Goal: Entertainment & Leisure: Consume media (video, audio)

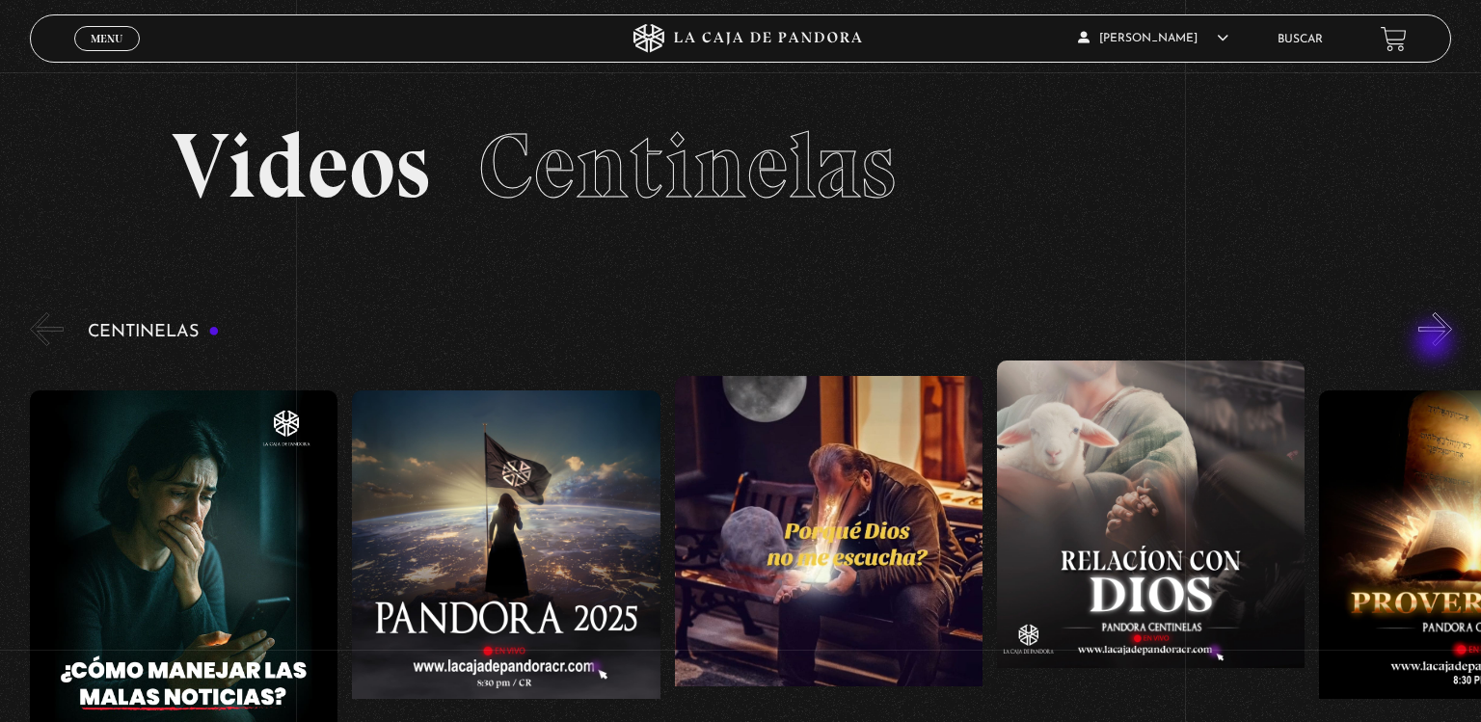
click at [1436, 343] on button "»" at bounding box center [1435, 329] width 34 height 34
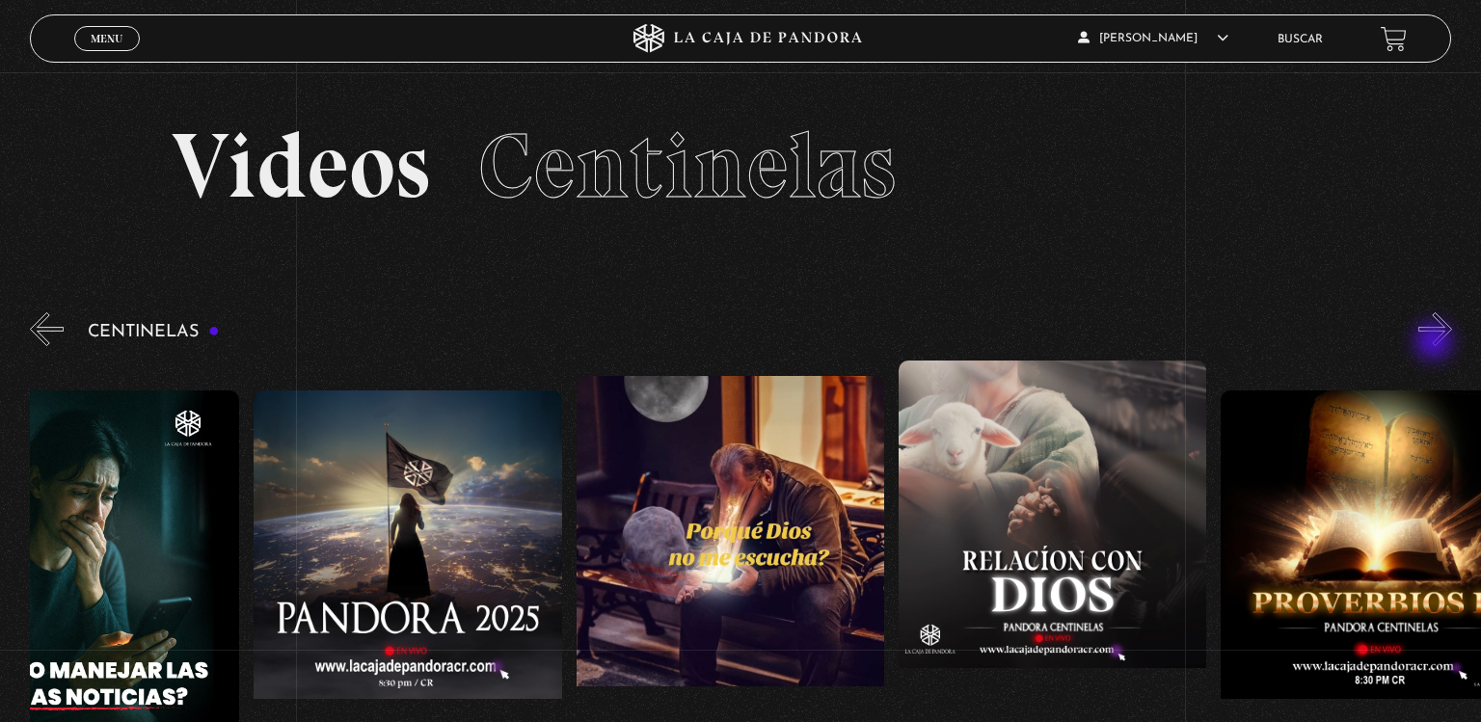
scroll to position [0, 322]
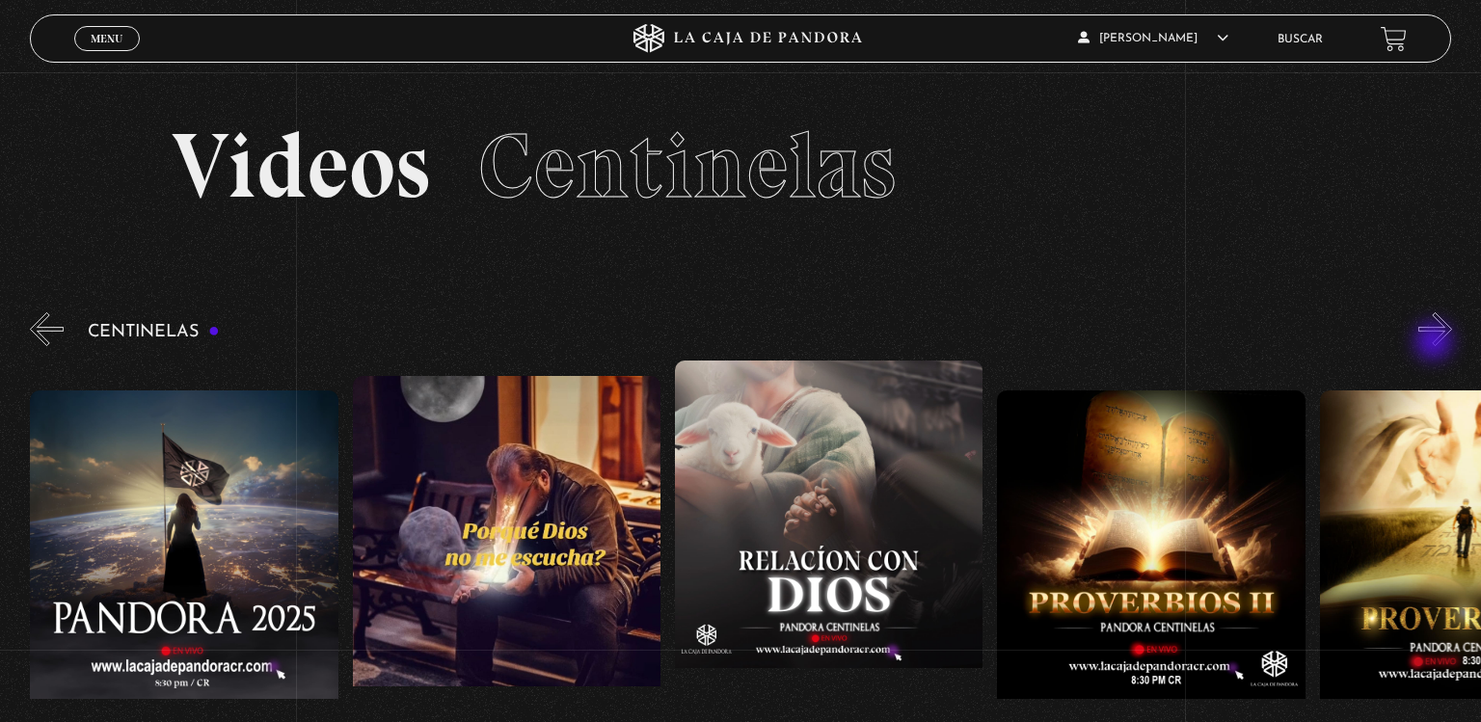
click at [1436, 343] on button "»" at bounding box center [1435, 329] width 34 height 34
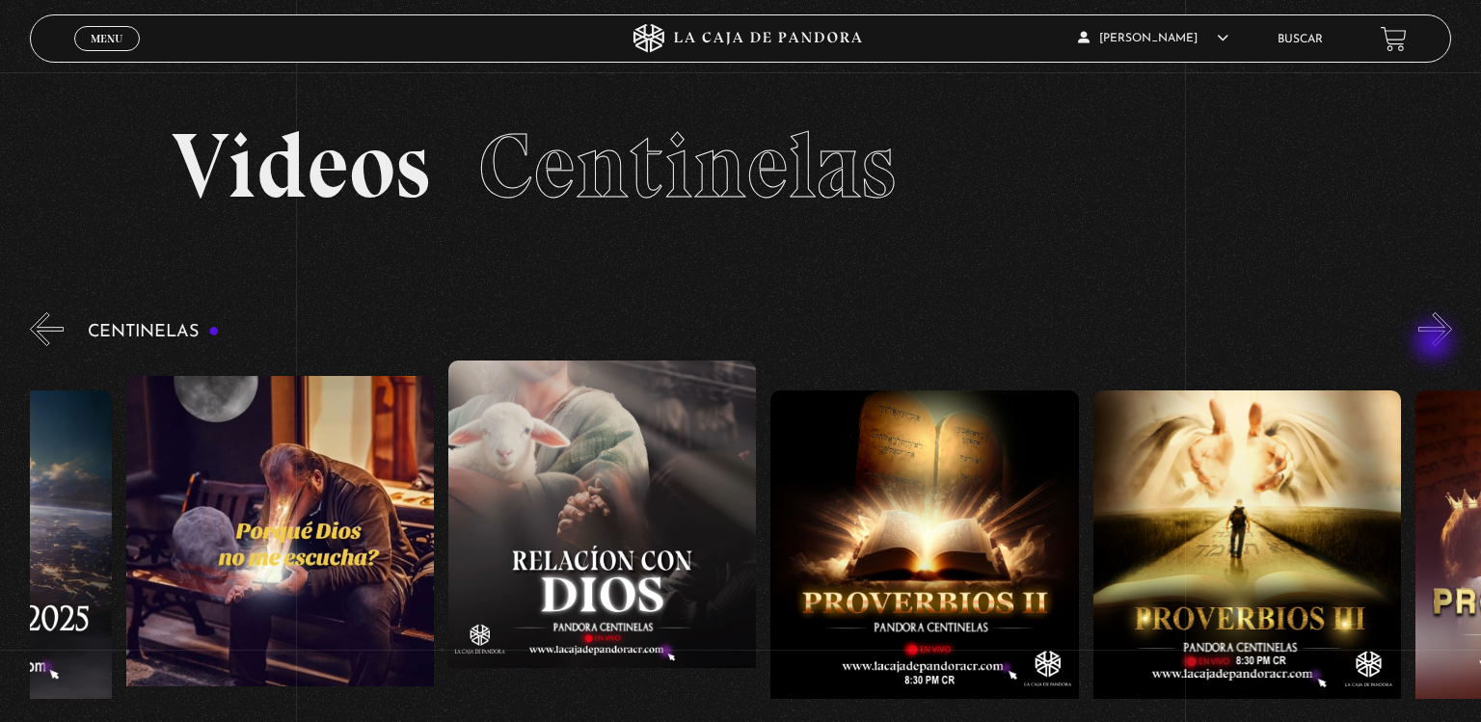
click at [1436, 343] on button "»" at bounding box center [1435, 329] width 34 height 34
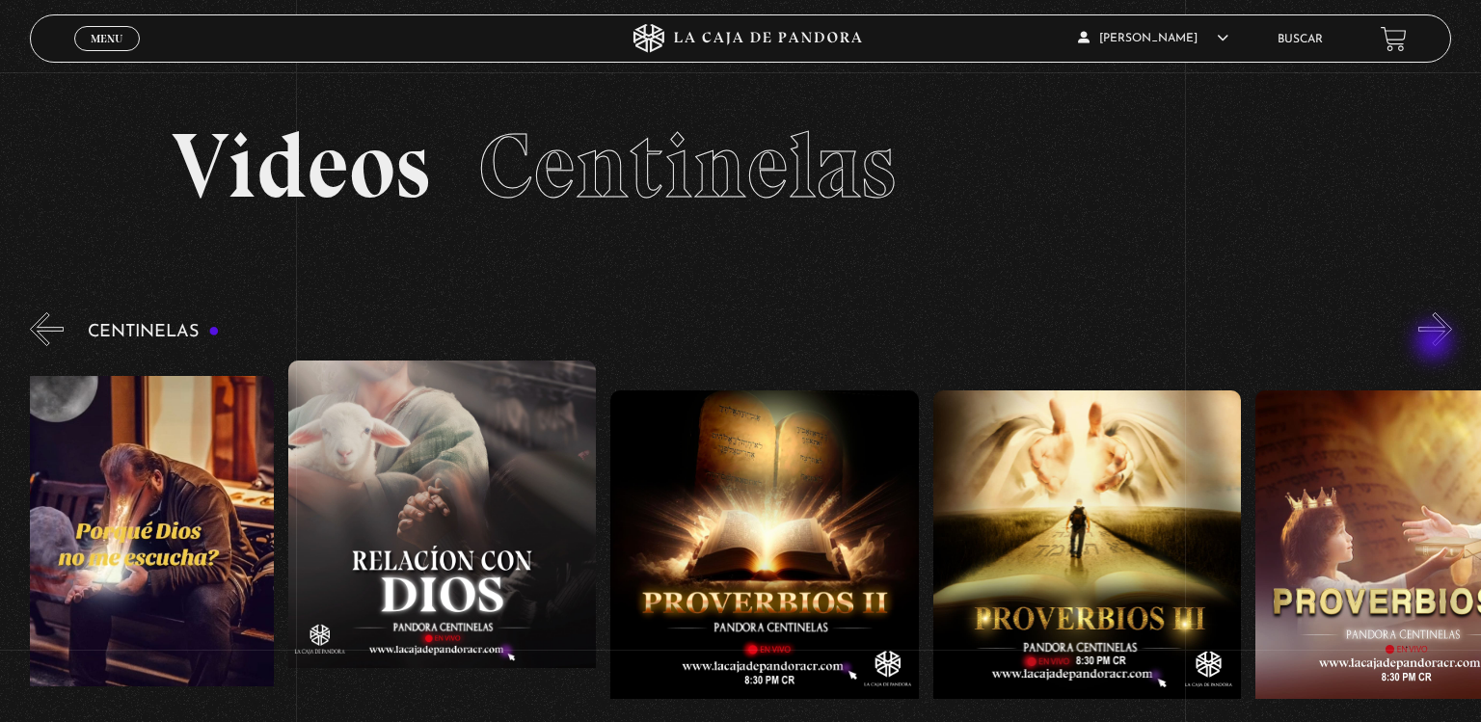
click at [1436, 343] on button "»" at bounding box center [1435, 329] width 34 height 34
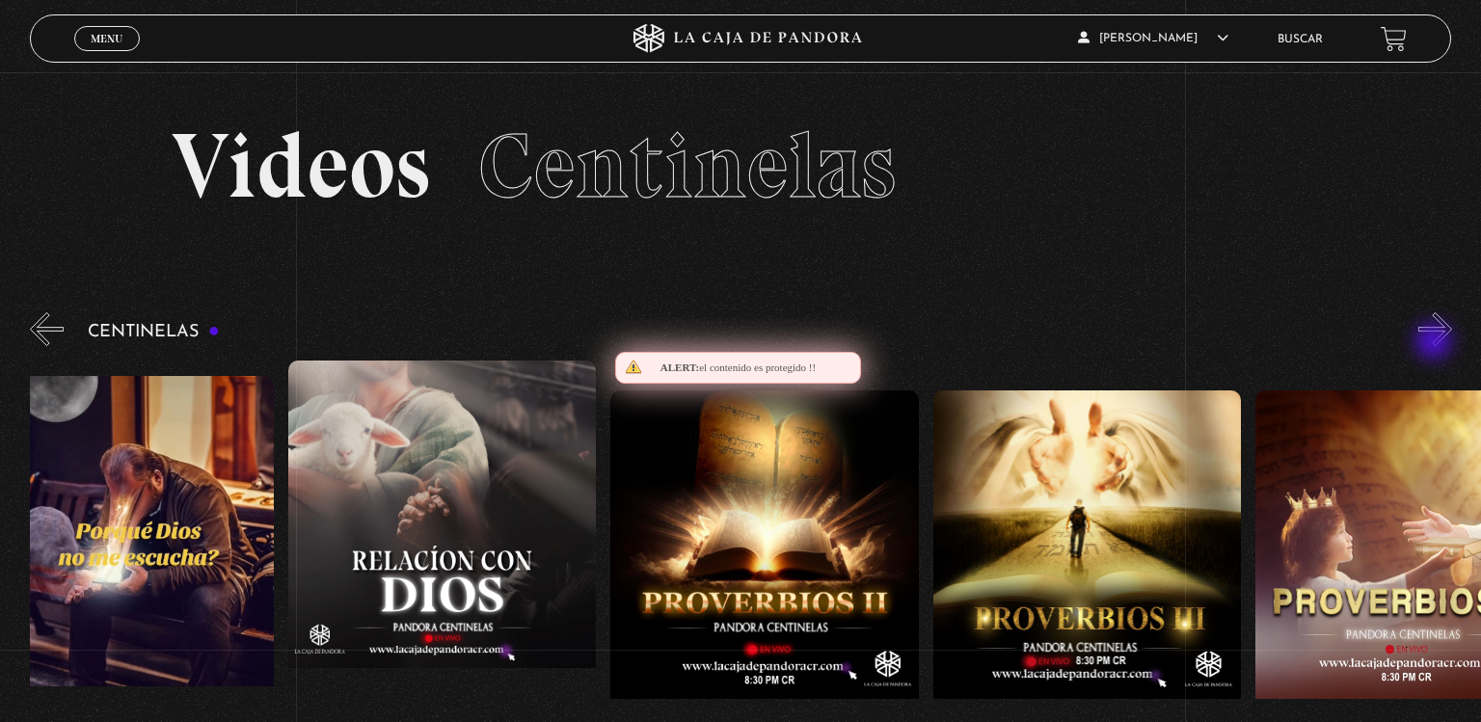
click at [1436, 343] on button "»" at bounding box center [1435, 329] width 34 height 34
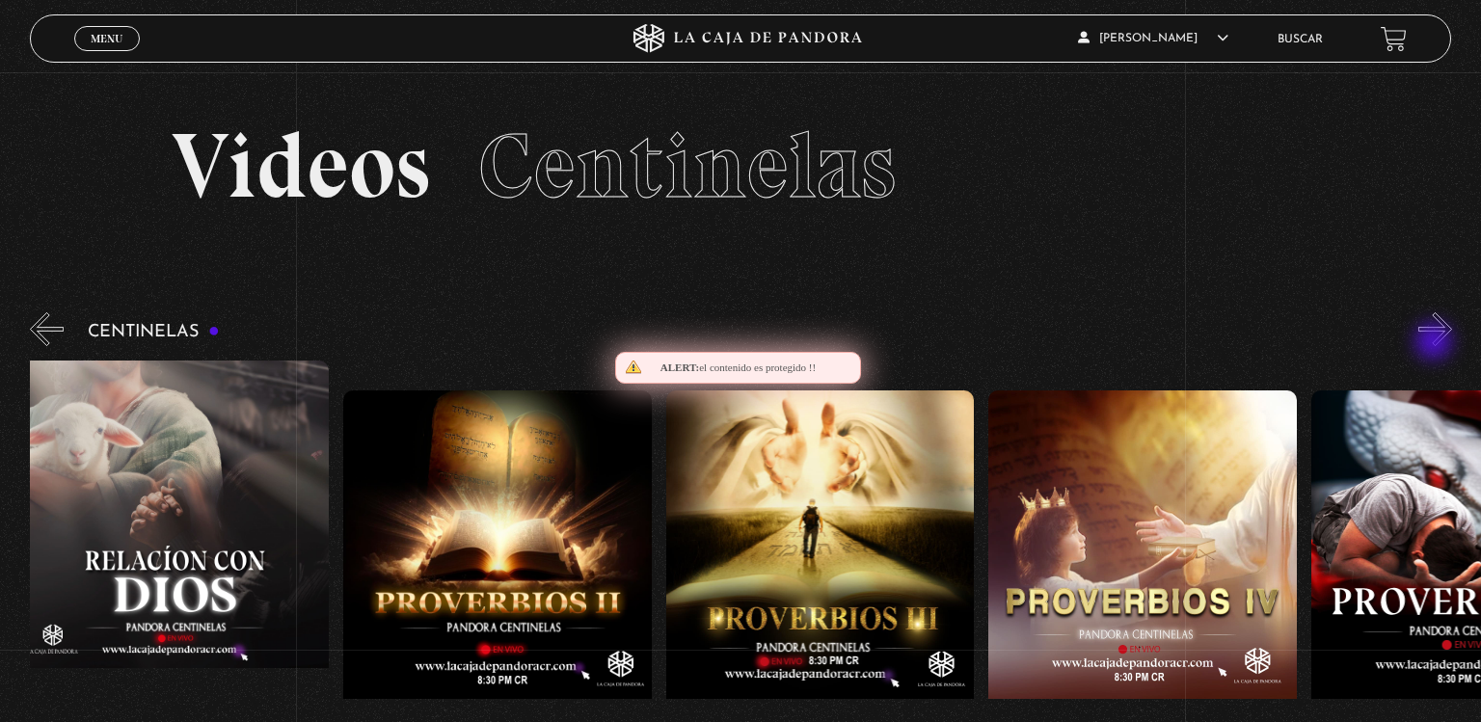
click at [1436, 343] on button "»" at bounding box center [1435, 329] width 34 height 34
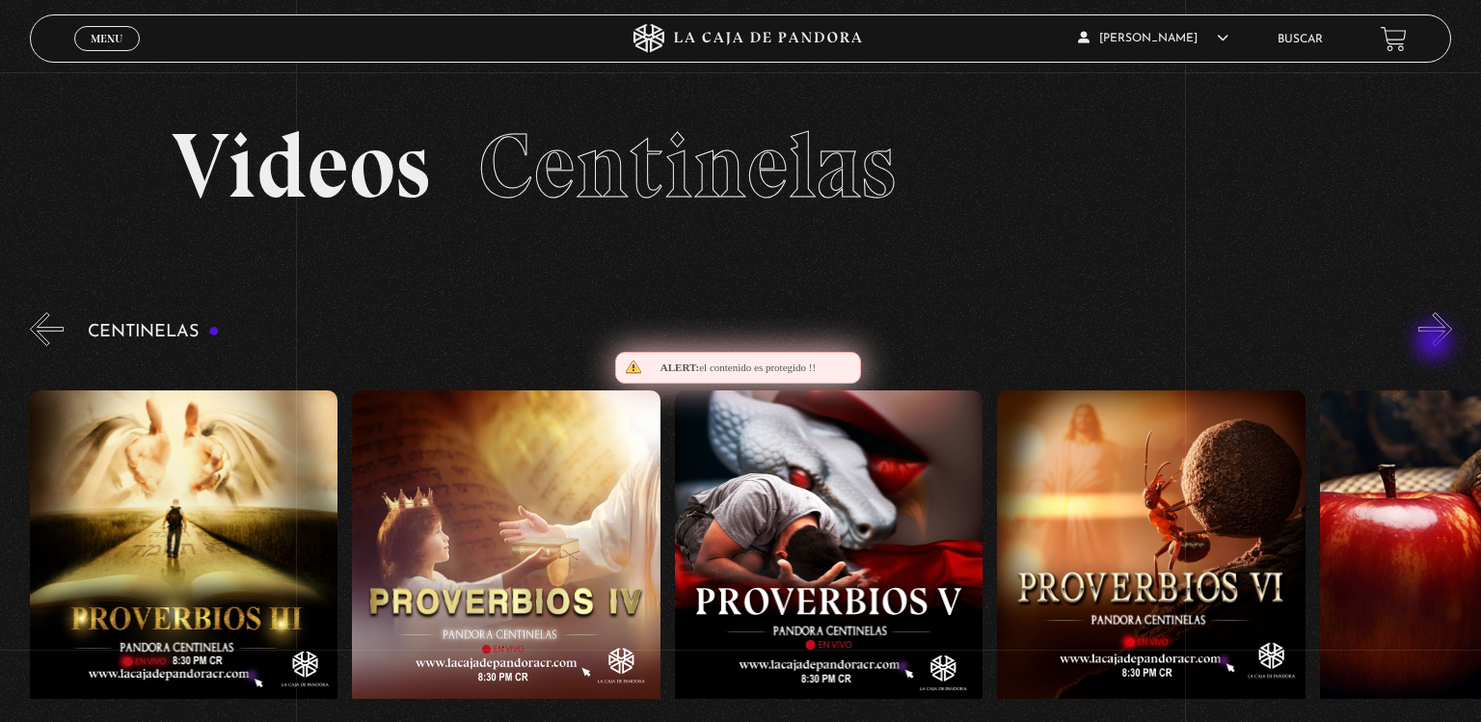
click at [1436, 343] on button "»" at bounding box center [1435, 329] width 34 height 34
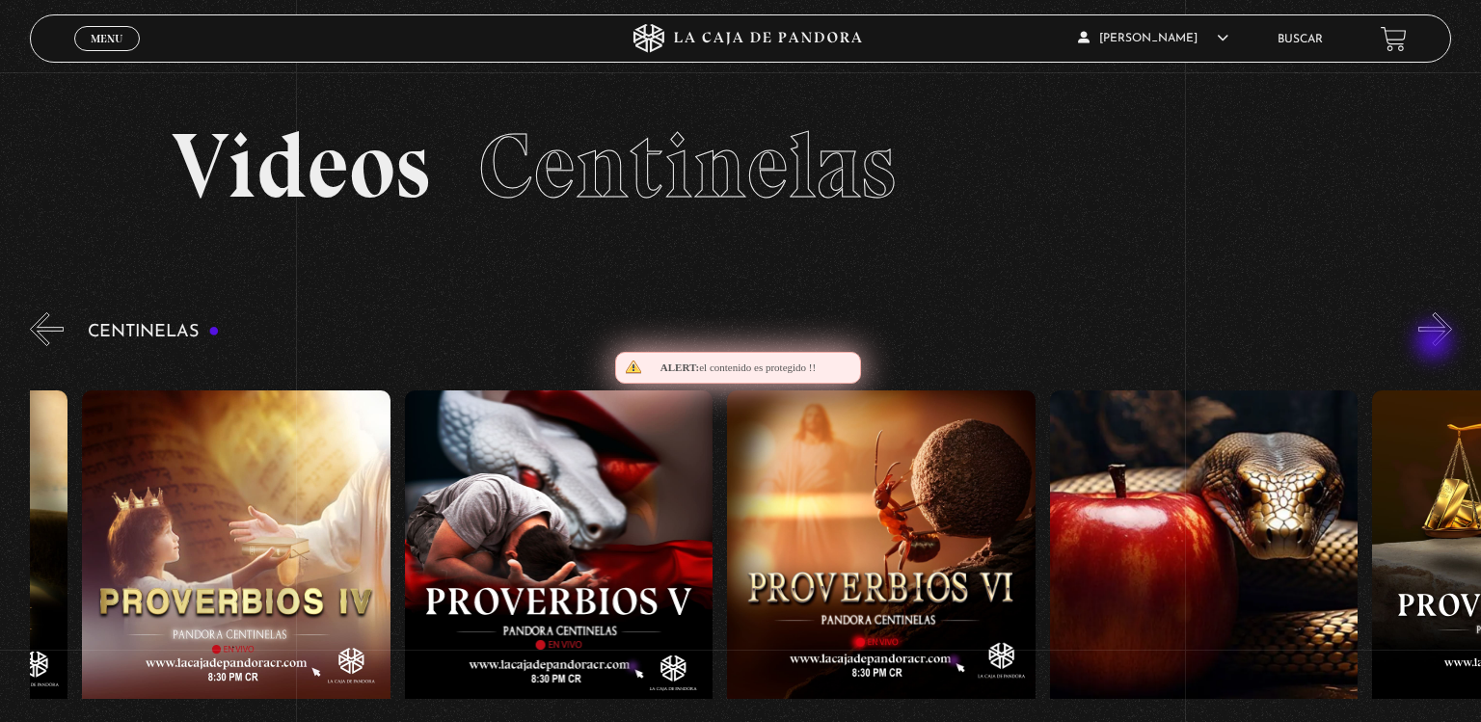
click at [1436, 343] on button "»" at bounding box center [1435, 329] width 34 height 34
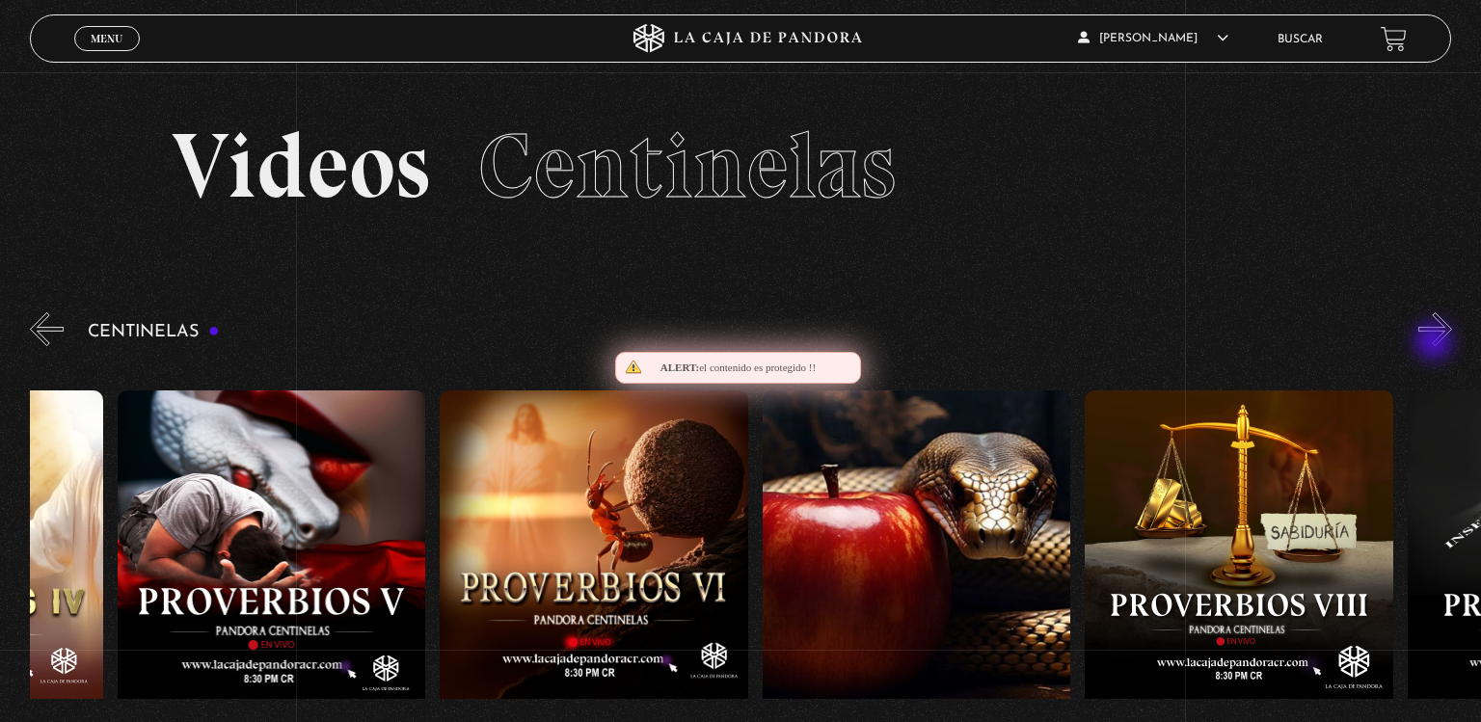
click at [1436, 343] on button "»" at bounding box center [1435, 329] width 34 height 34
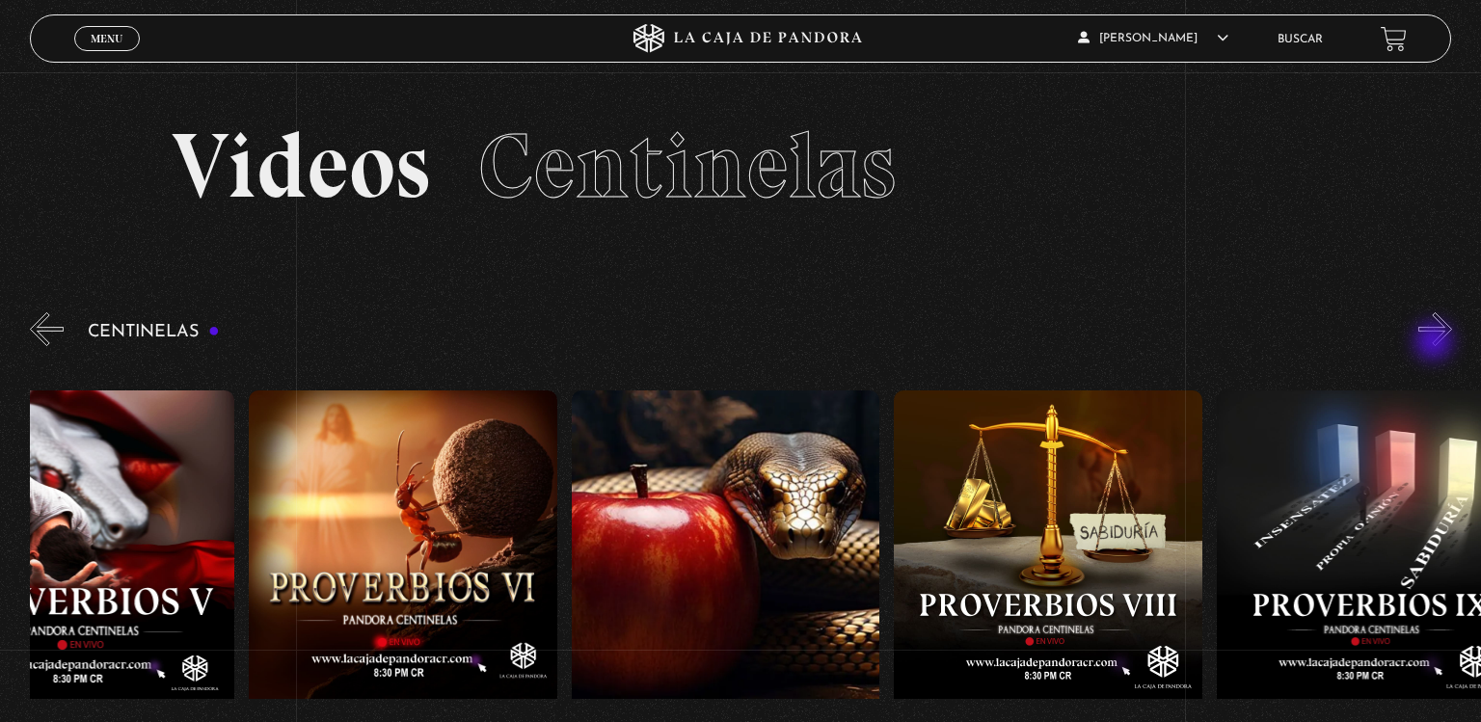
click at [1436, 343] on button "»" at bounding box center [1435, 329] width 34 height 34
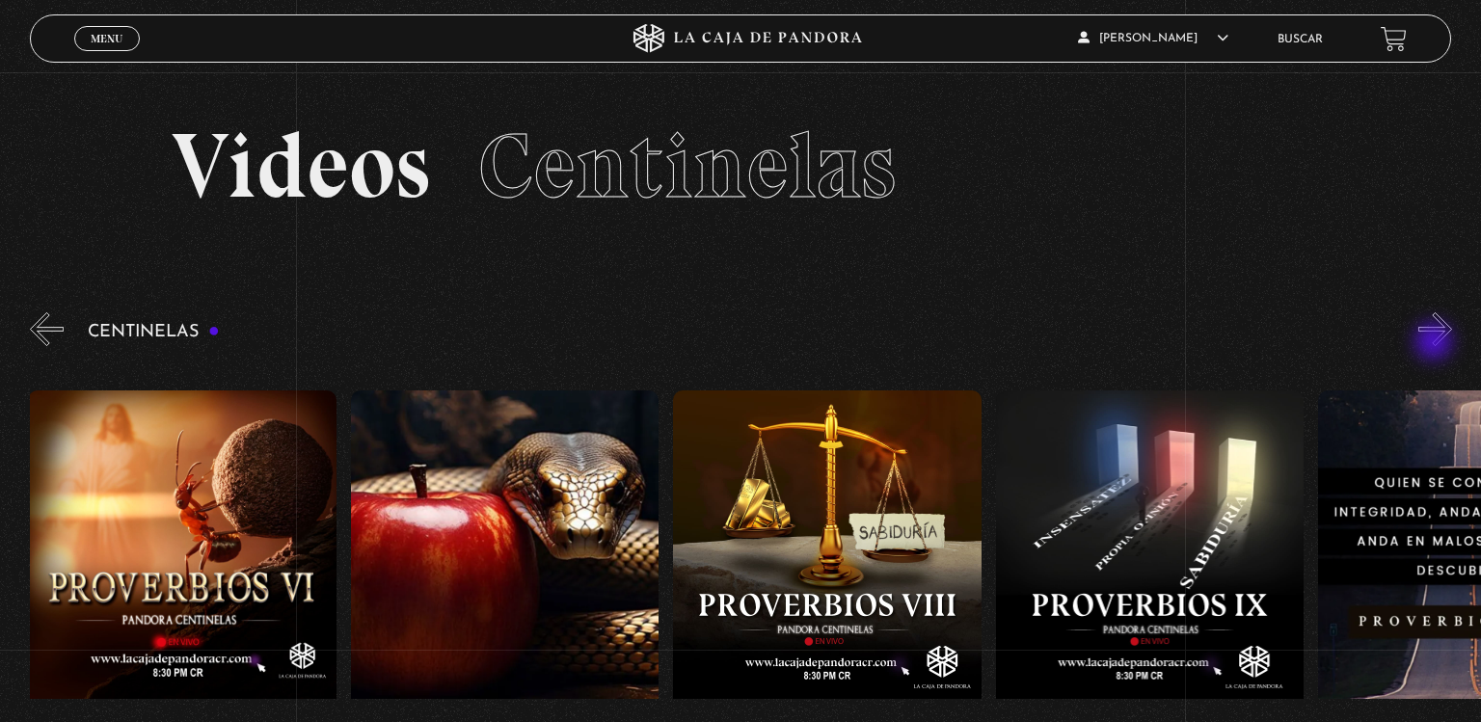
click at [1436, 343] on button "»" at bounding box center [1435, 329] width 34 height 34
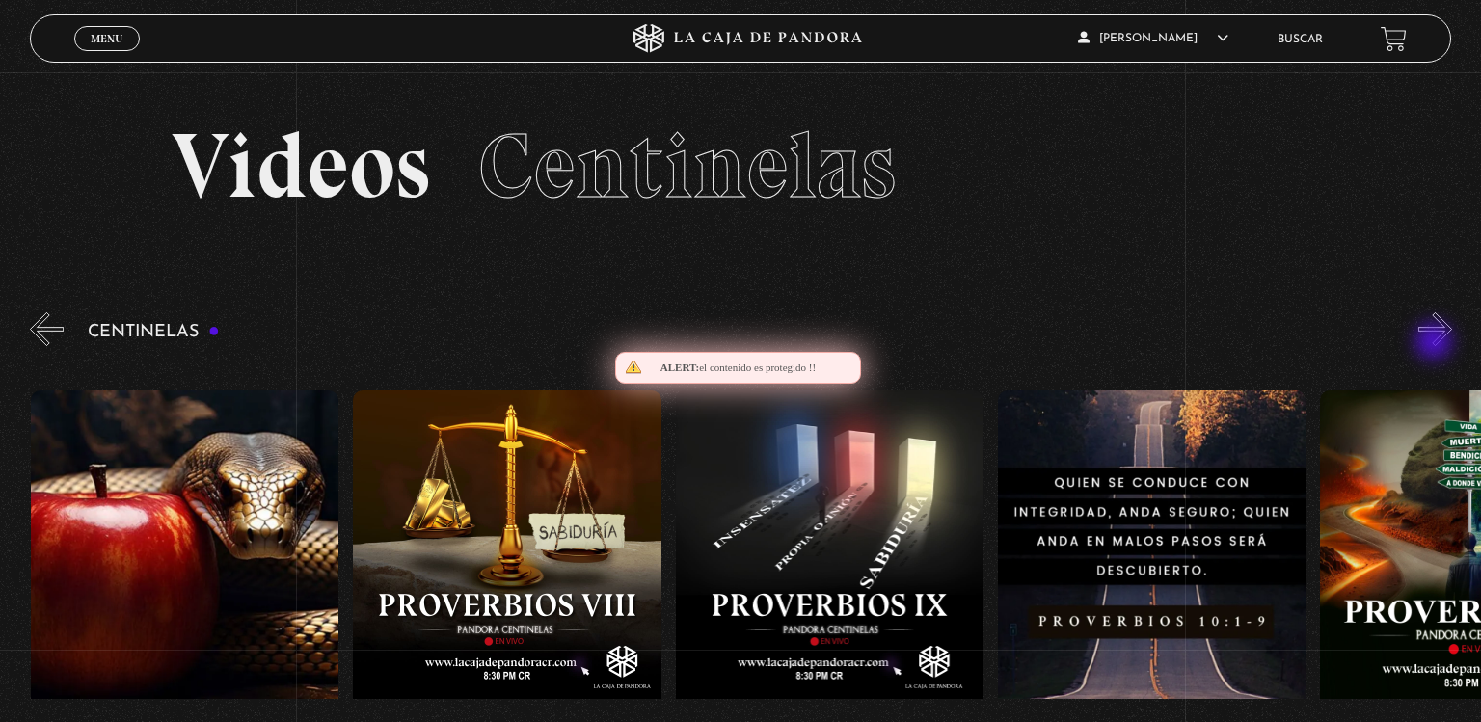
click at [1436, 343] on button "»" at bounding box center [1435, 329] width 34 height 34
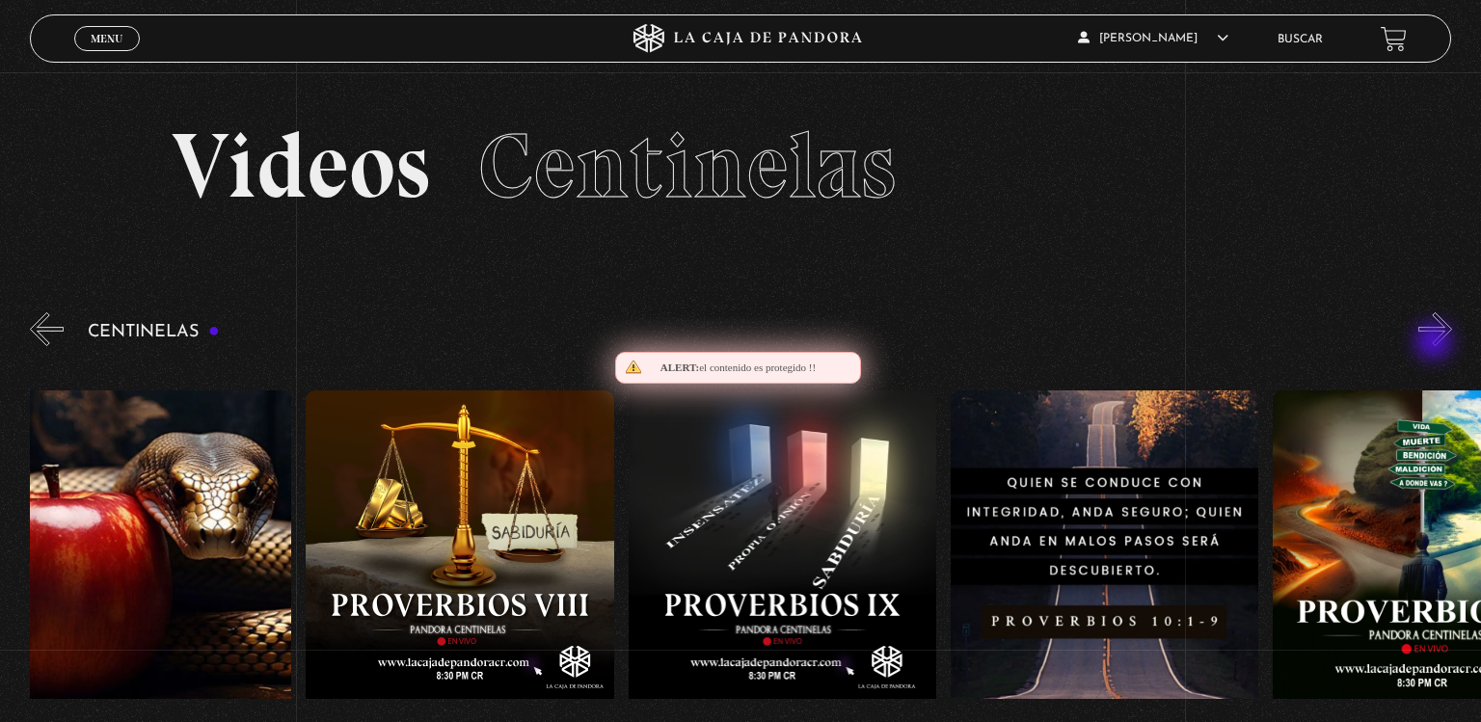
click at [1436, 343] on button "»" at bounding box center [1435, 329] width 34 height 34
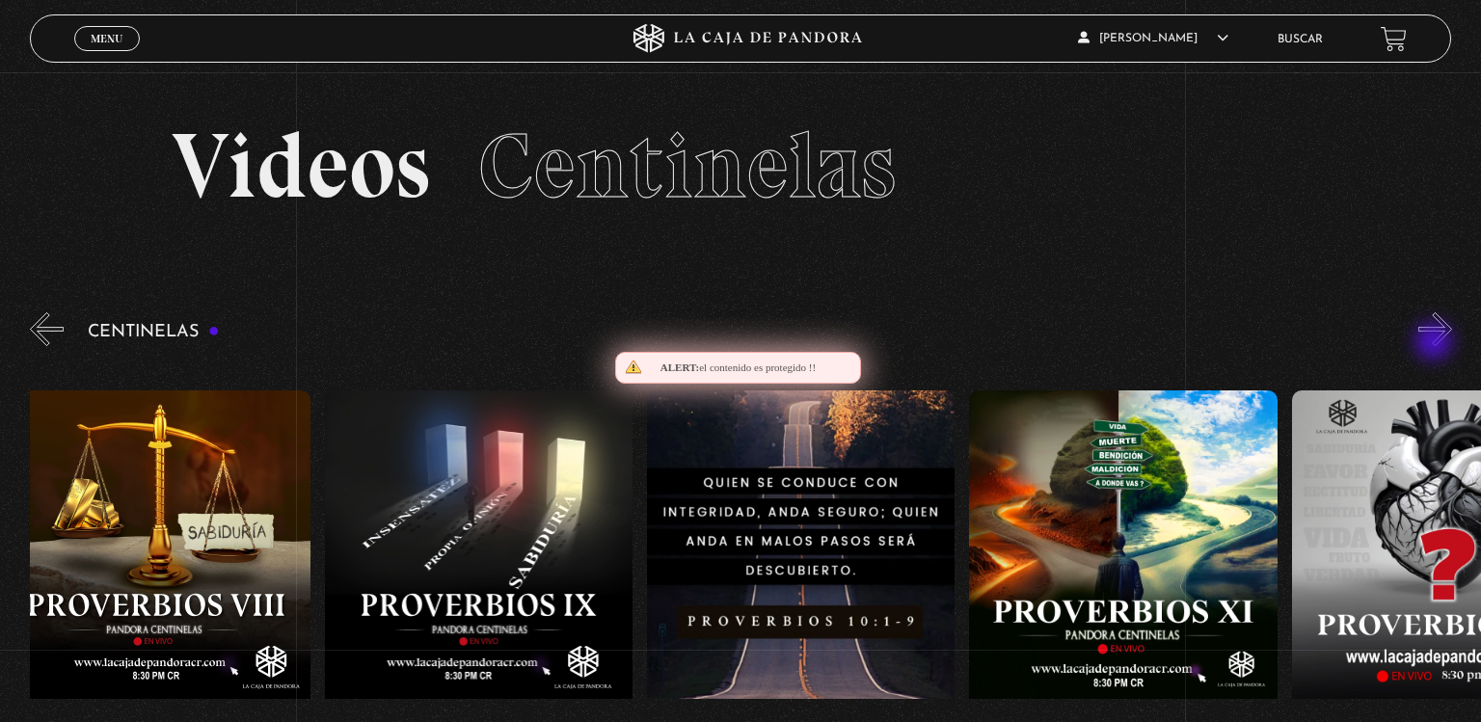
click at [1436, 343] on button "»" at bounding box center [1435, 329] width 34 height 34
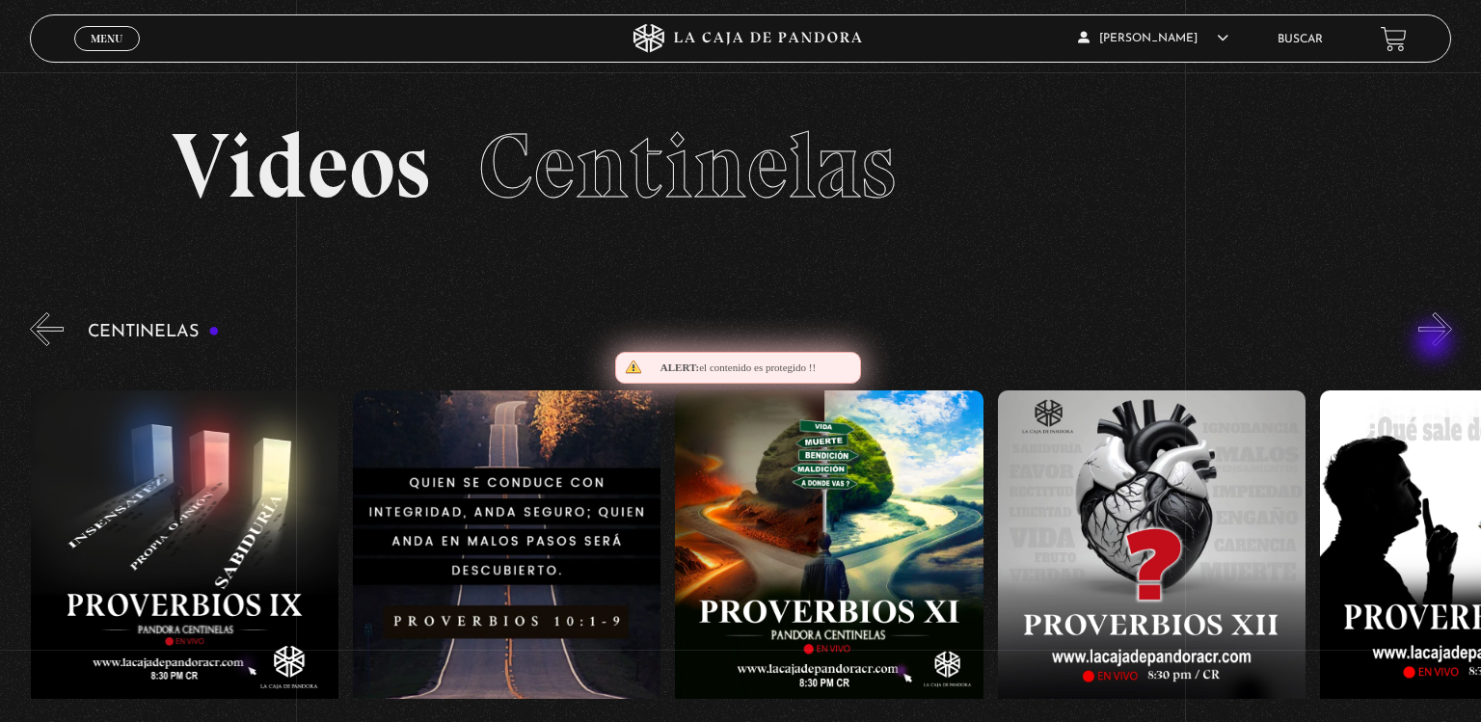
click at [1436, 343] on button "»" at bounding box center [1435, 329] width 34 height 34
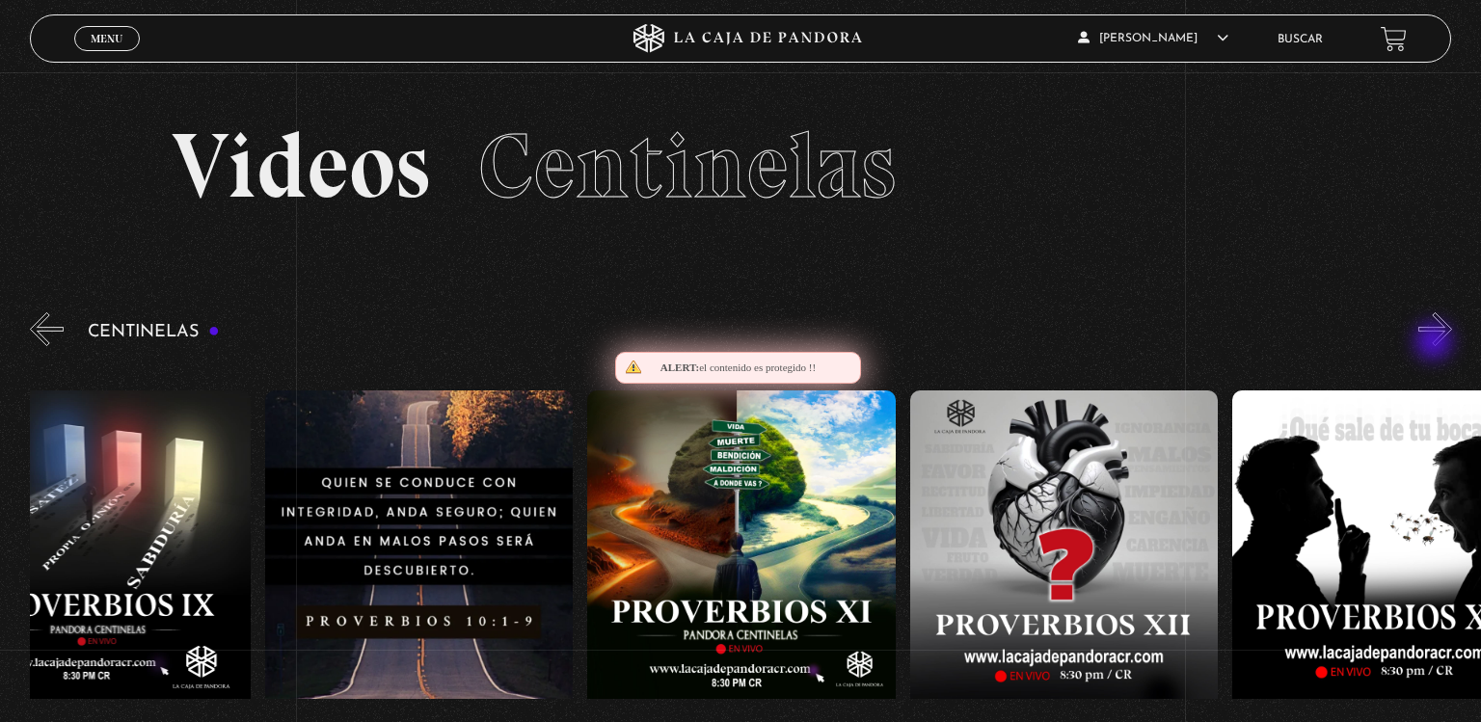
click at [1436, 343] on button "»" at bounding box center [1435, 329] width 34 height 34
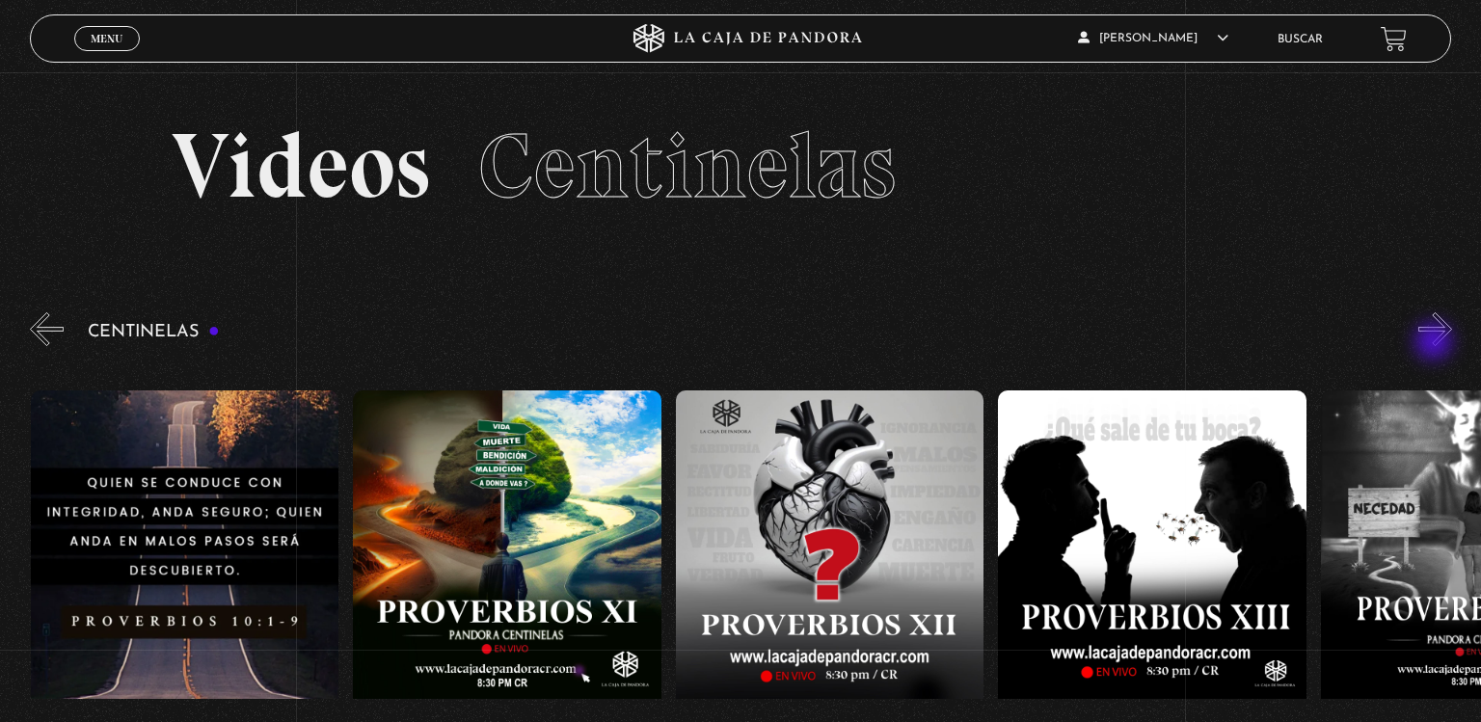
click at [1436, 343] on button "»" at bounding box center [1435, 329] width 34 height 34
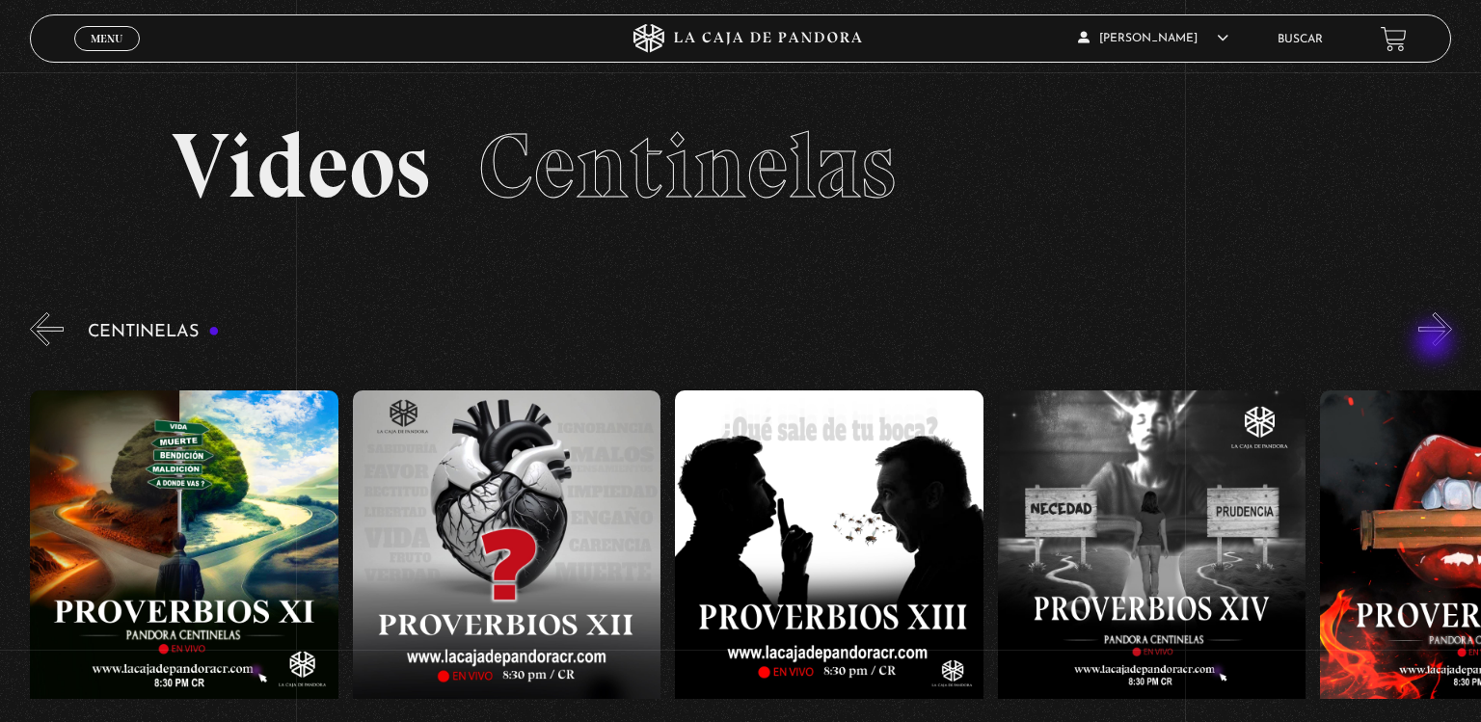
click at [1436, 343] on button "»" at bounding box center [1435, 329] width 34 height 34
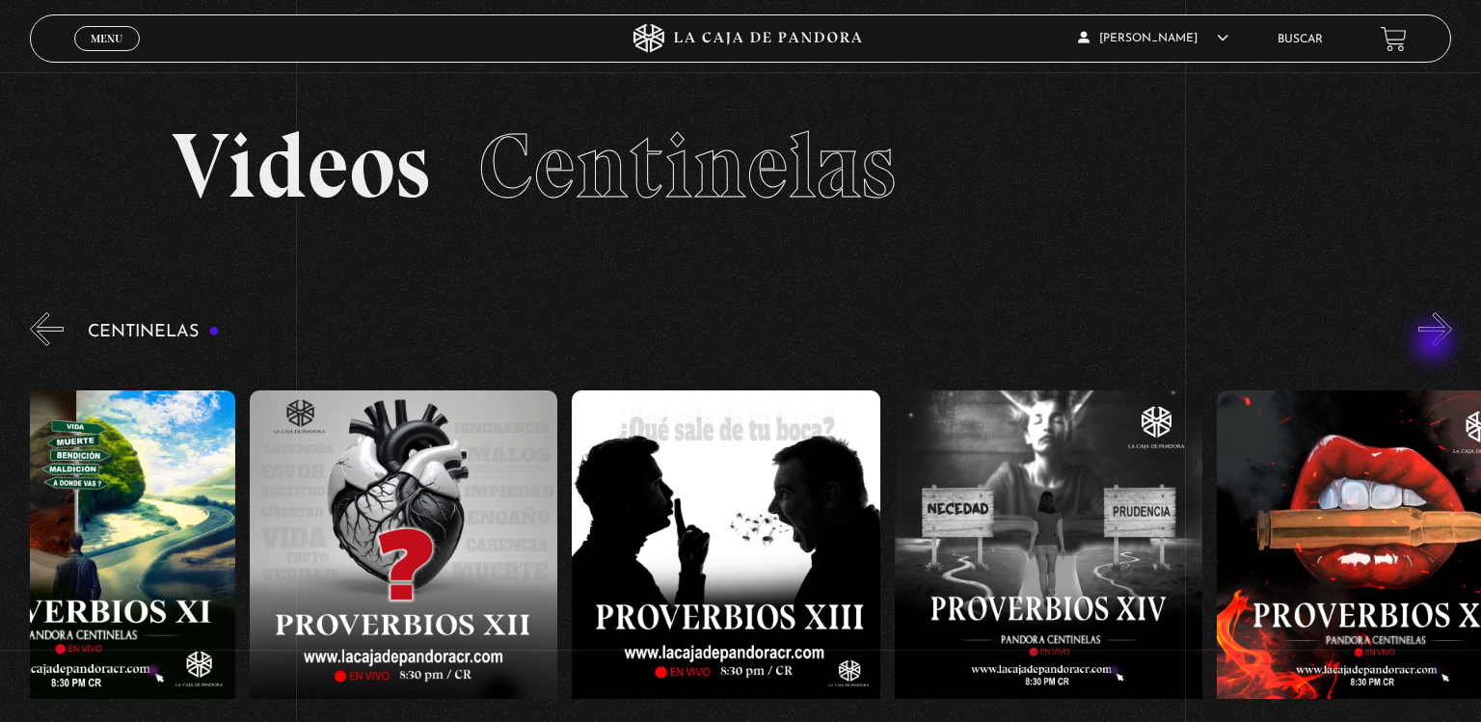
click at [1436, 343] on button "»" at bounding box center [1435, 329] width 34 height 34
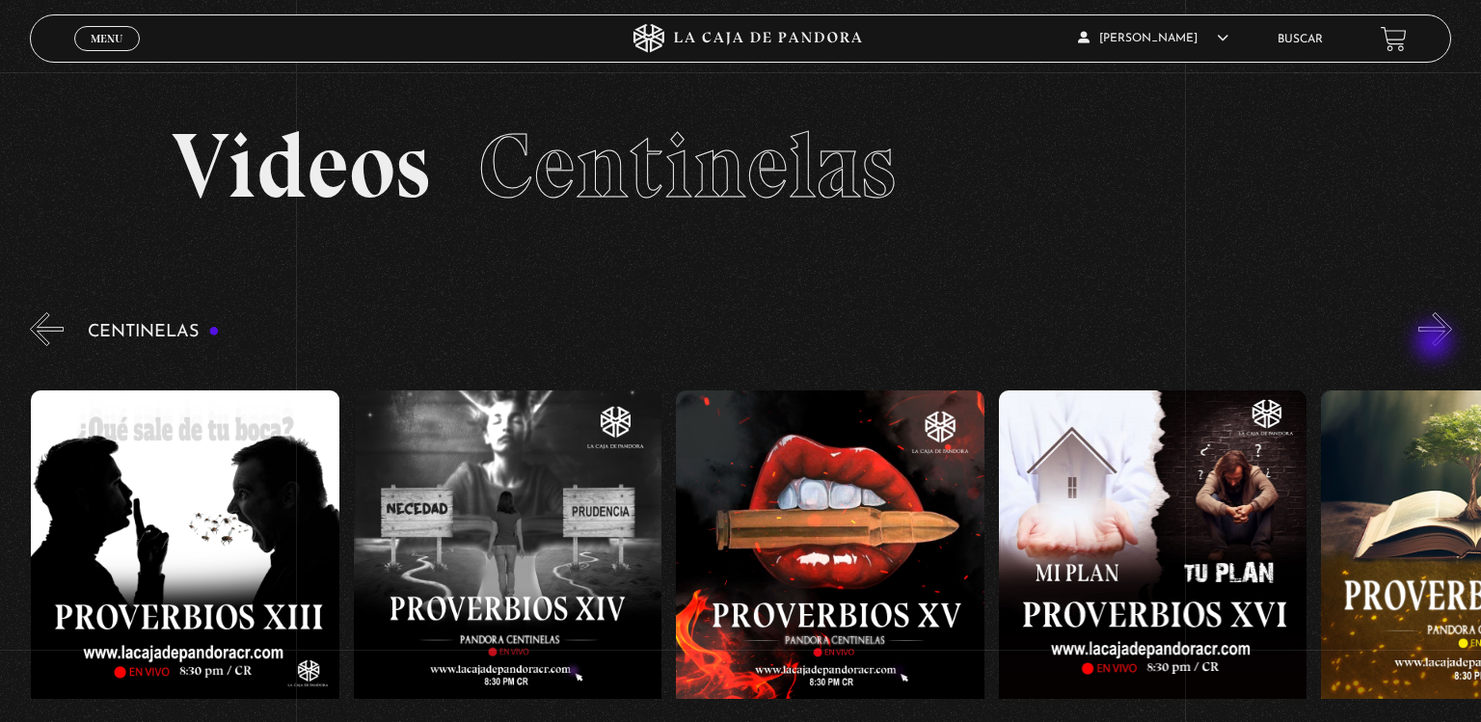
scroll to position [0, 4836]
click at [1436, 343] on button "»" at bounding box center [1435, 329] width 34 height 34
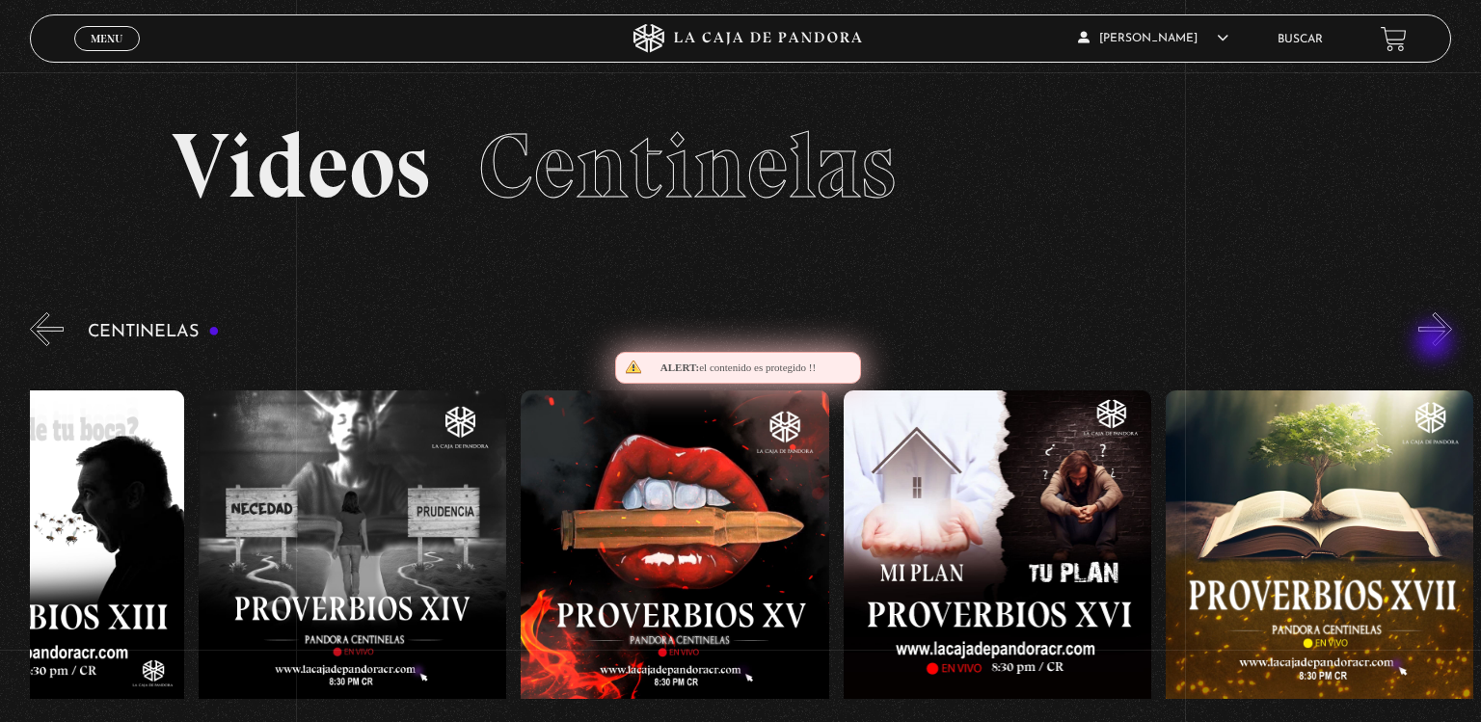
click at [1436, 343] on button "»" at bounding box center [1435, 329] width 34 height 34
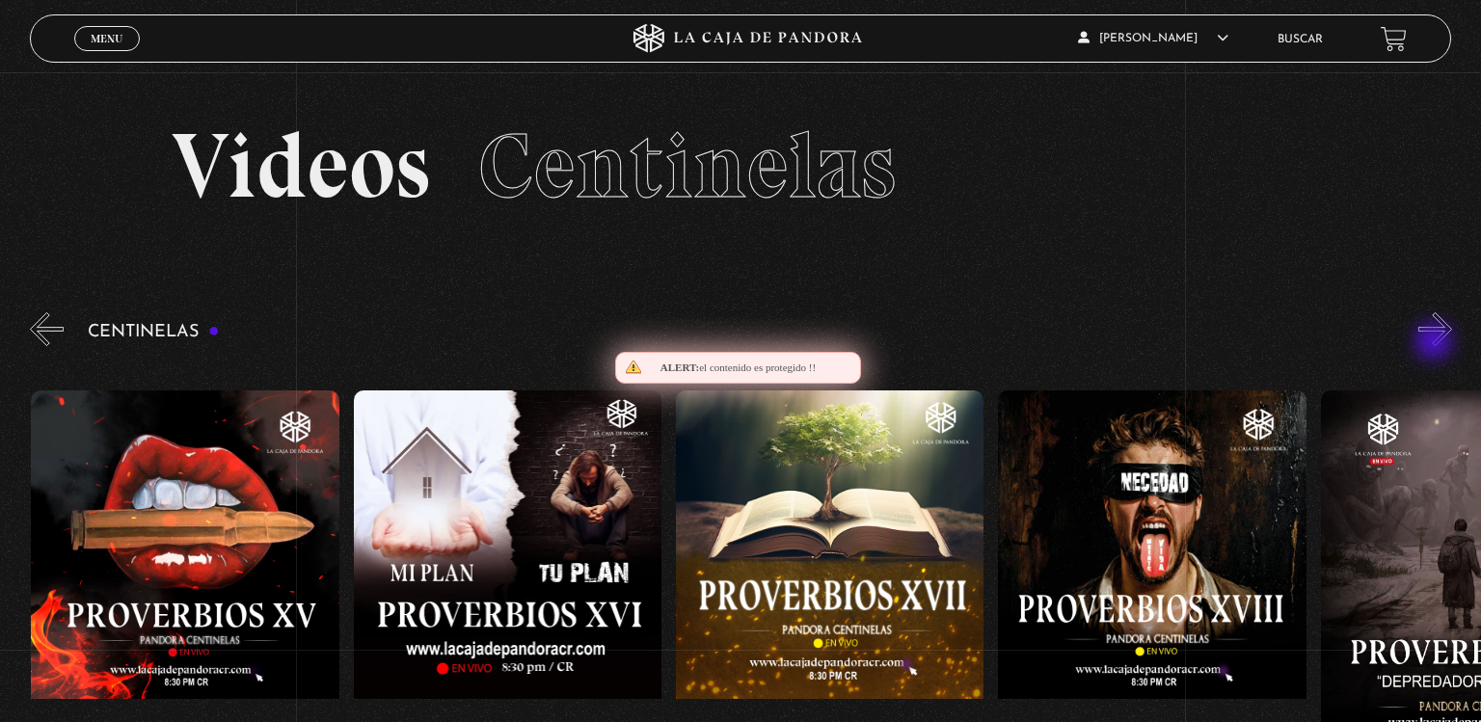
scroll to position [0, 5480]
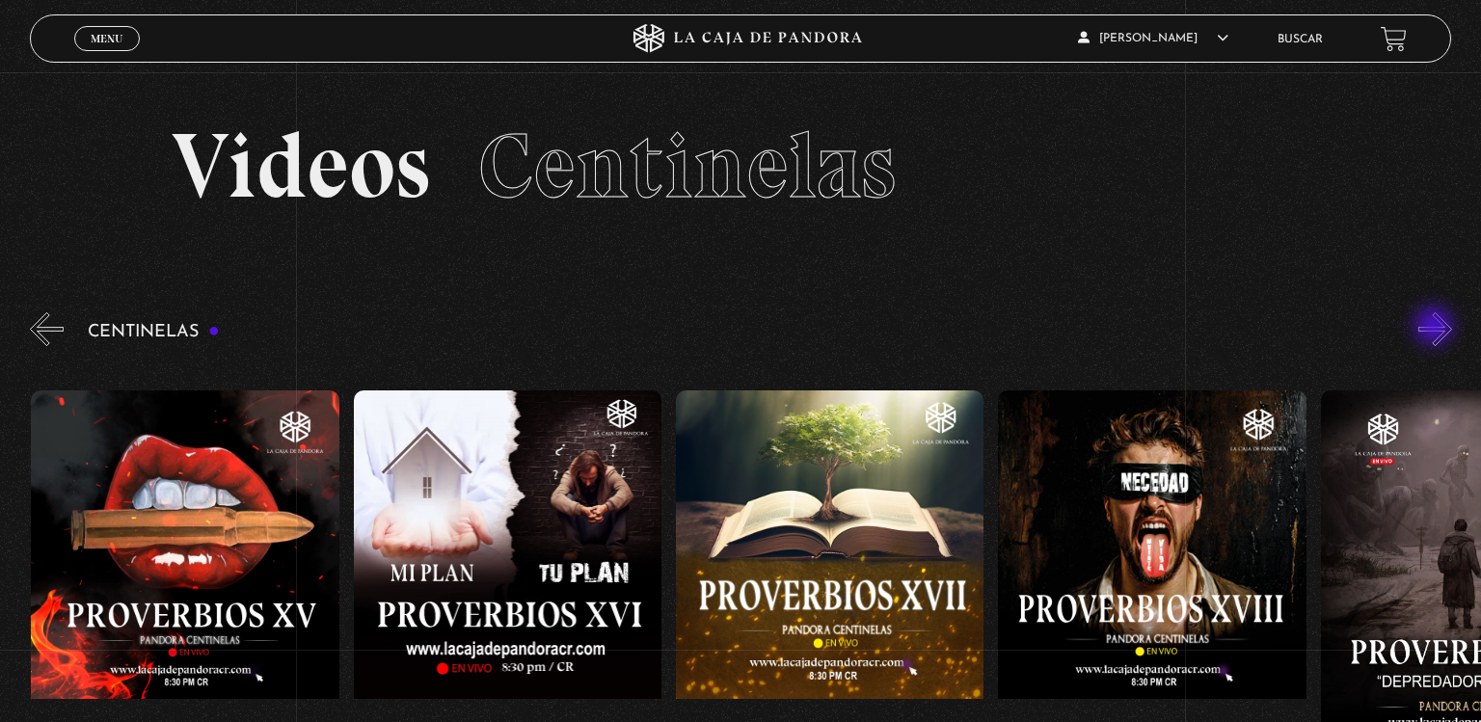
click at [1436, 328] on button "»" at bounding box center [1435, 329] width 34 height 34
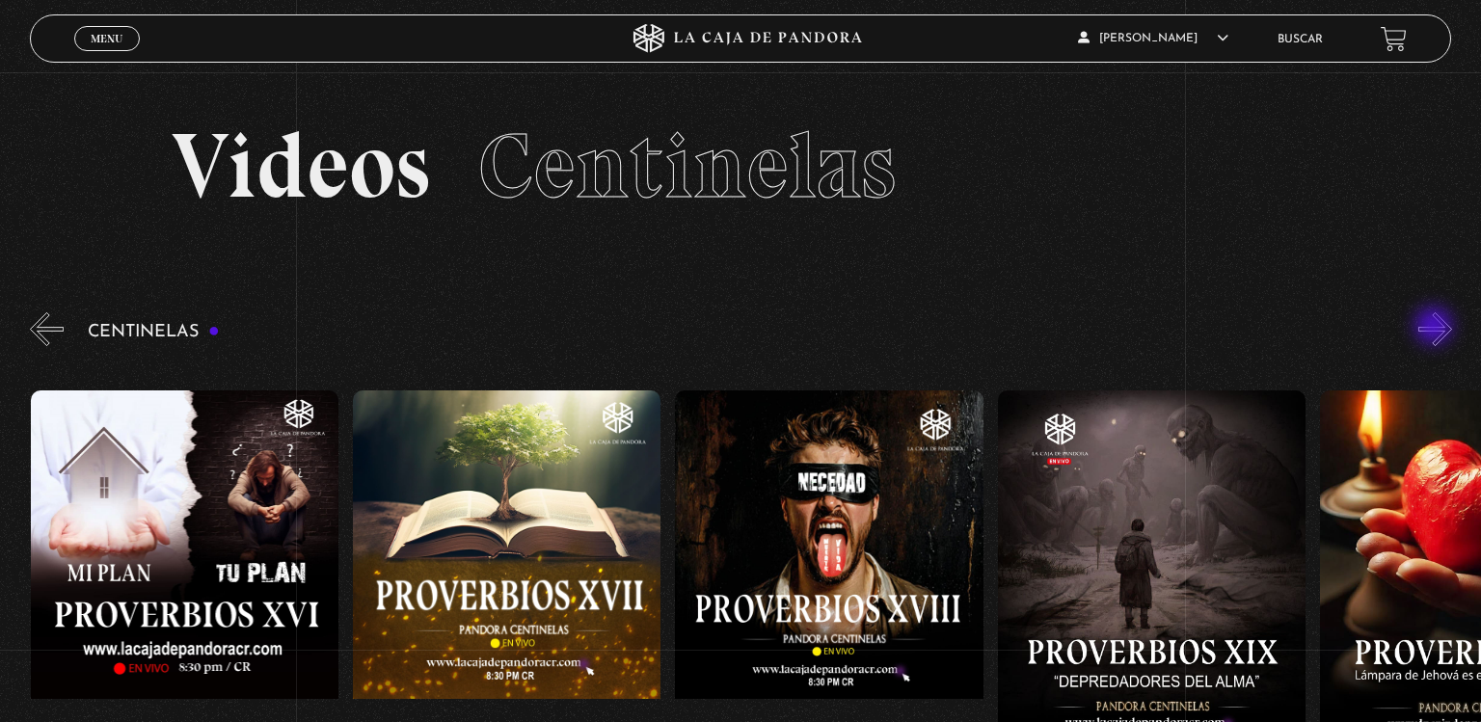
scroll to position [0, 5804]
click at [1436, 328] on button "»" at bounding box center [1435, 329] width 34 height 34
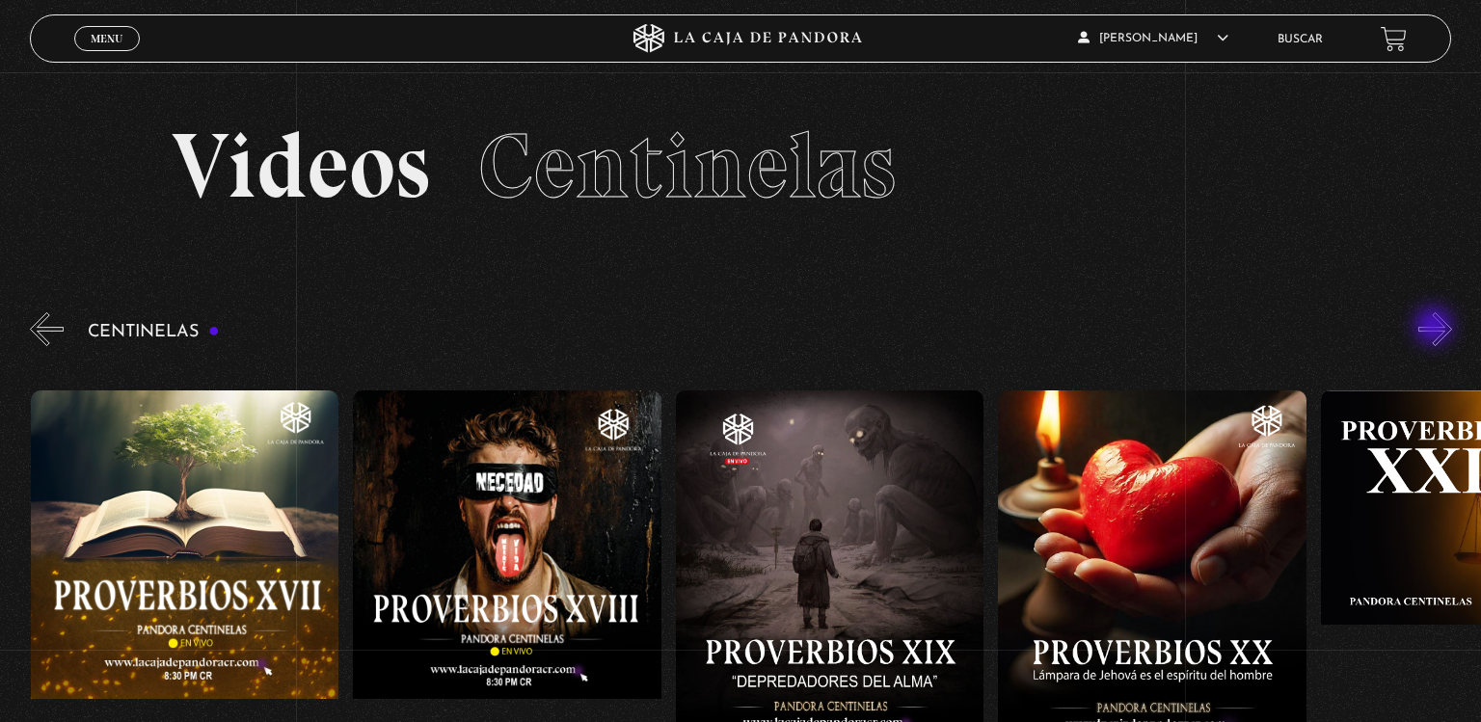
scroll to position [0, 6126]
click at [1436, 328] on button "»" at bounding box center [1435, 329] width 34 height 34
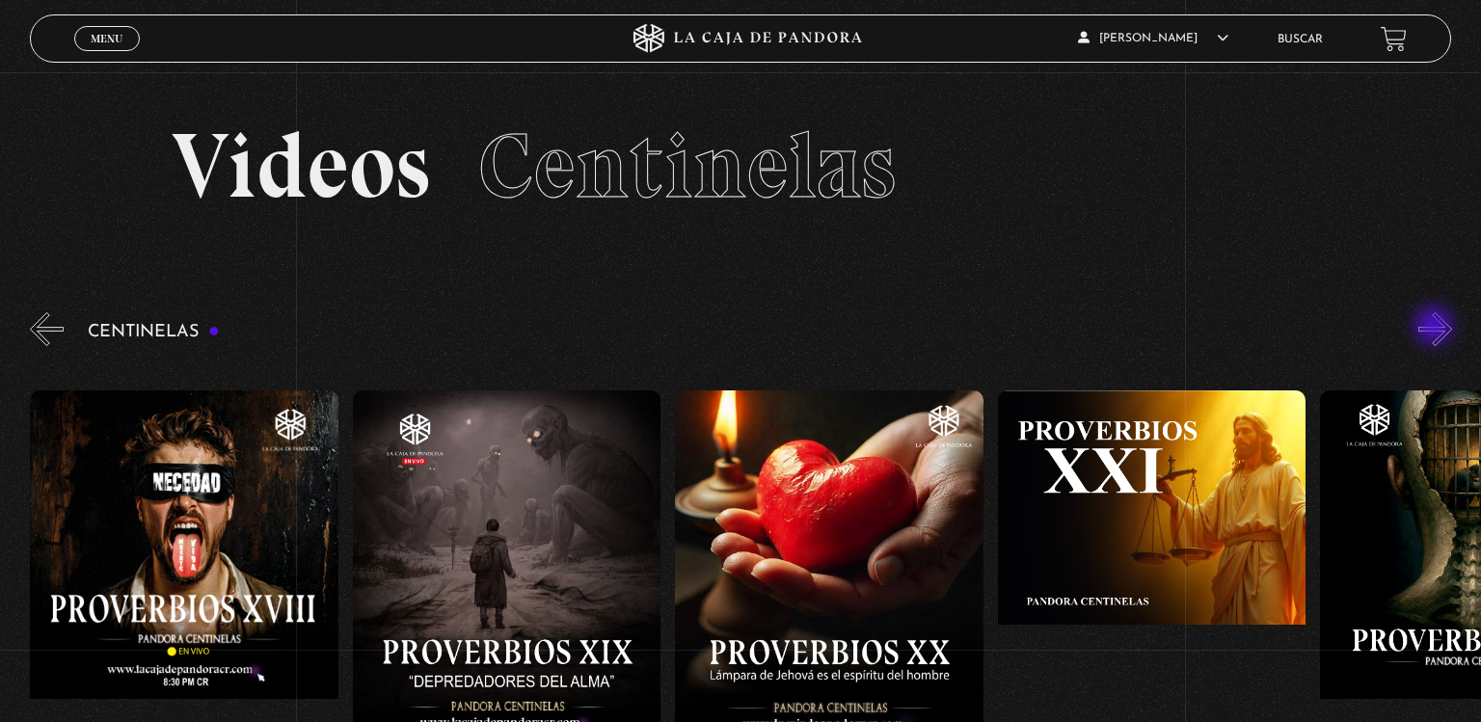
click at [1436, 328] on button "»" at bounding box center [1435, 329] width 34 height 34
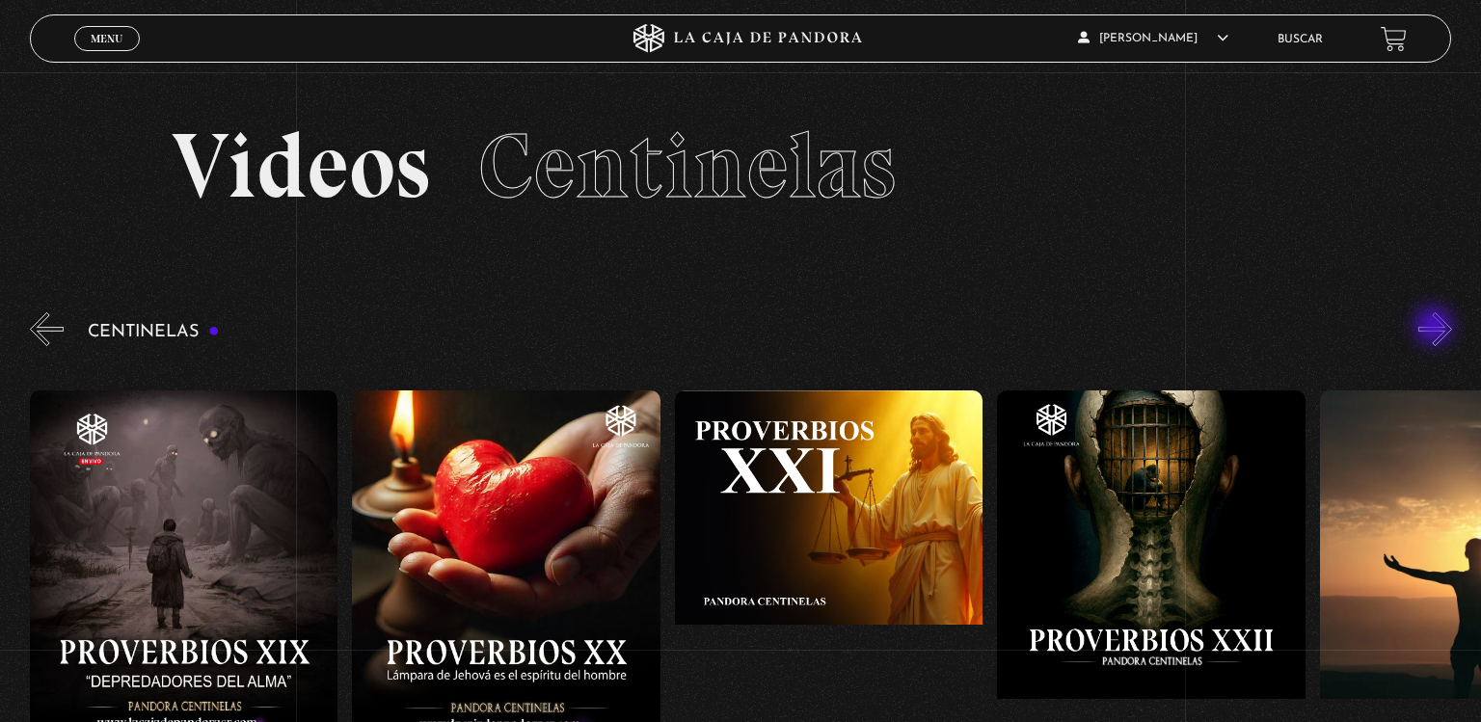
scroll to position [0, 6771]
click at [1436, 328] on button "»" at bounding box center [1435, 329] width 34 height 34
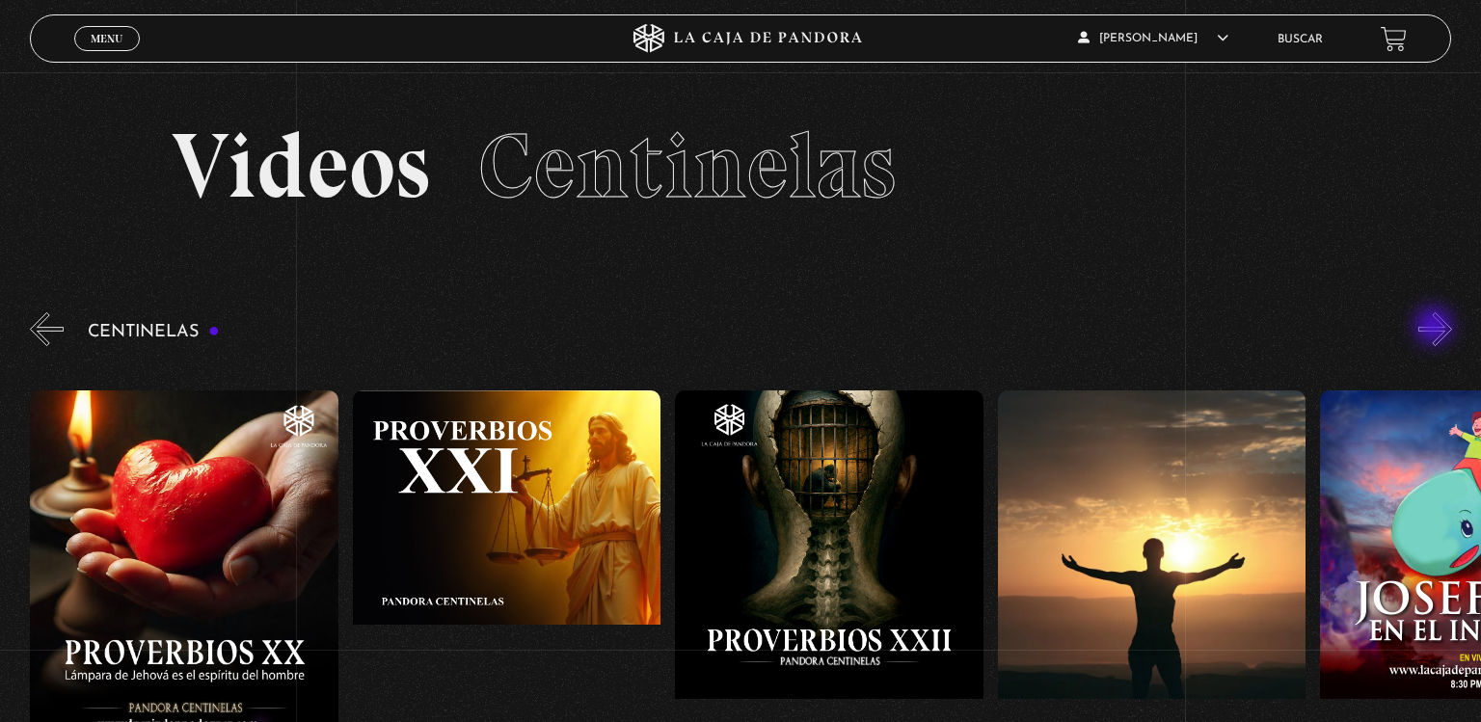
scroll to position [0, 7093]
click at [35, 328] on button "«" at bounding box center [47, 329] width 34 height 34
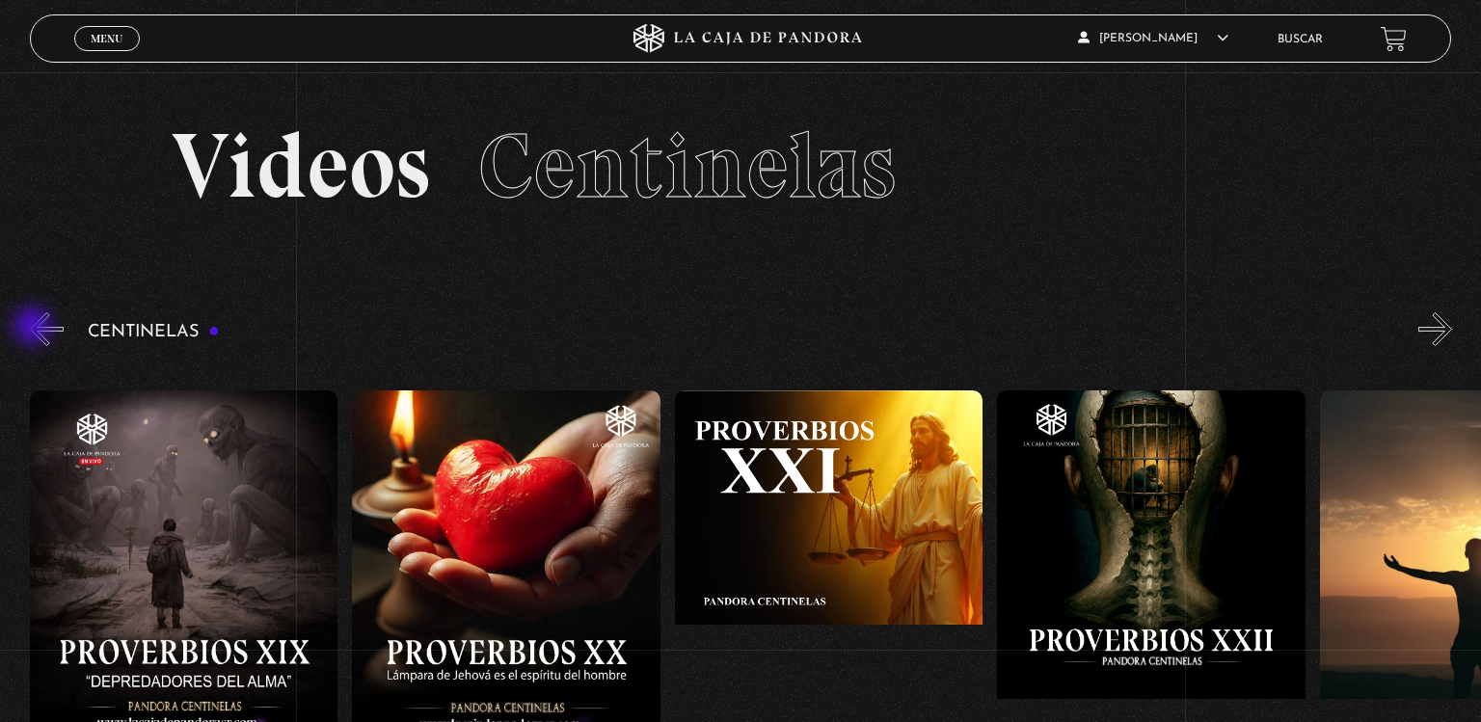
click at [35, 328] on button "«" at bounding box center [47, 329] width 34 height 34
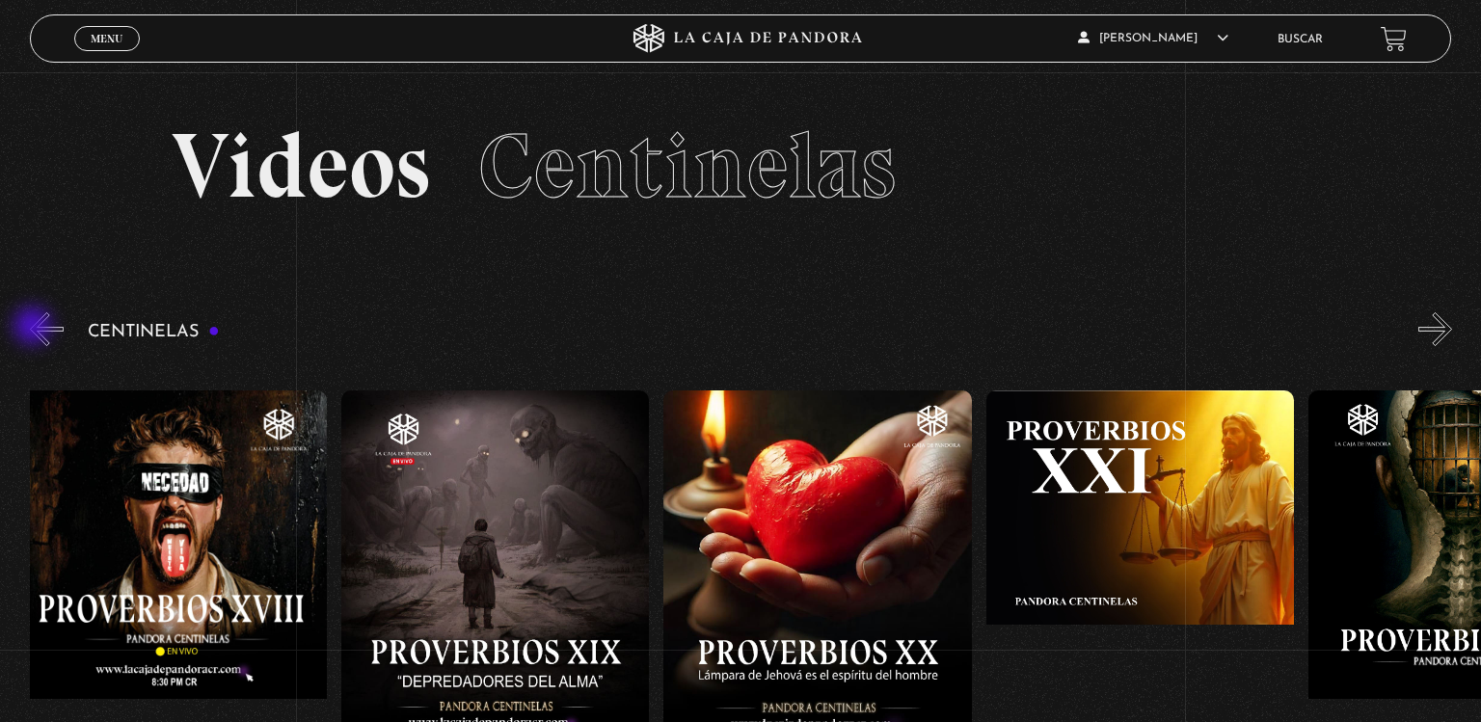
scroll to position [0, 6448]
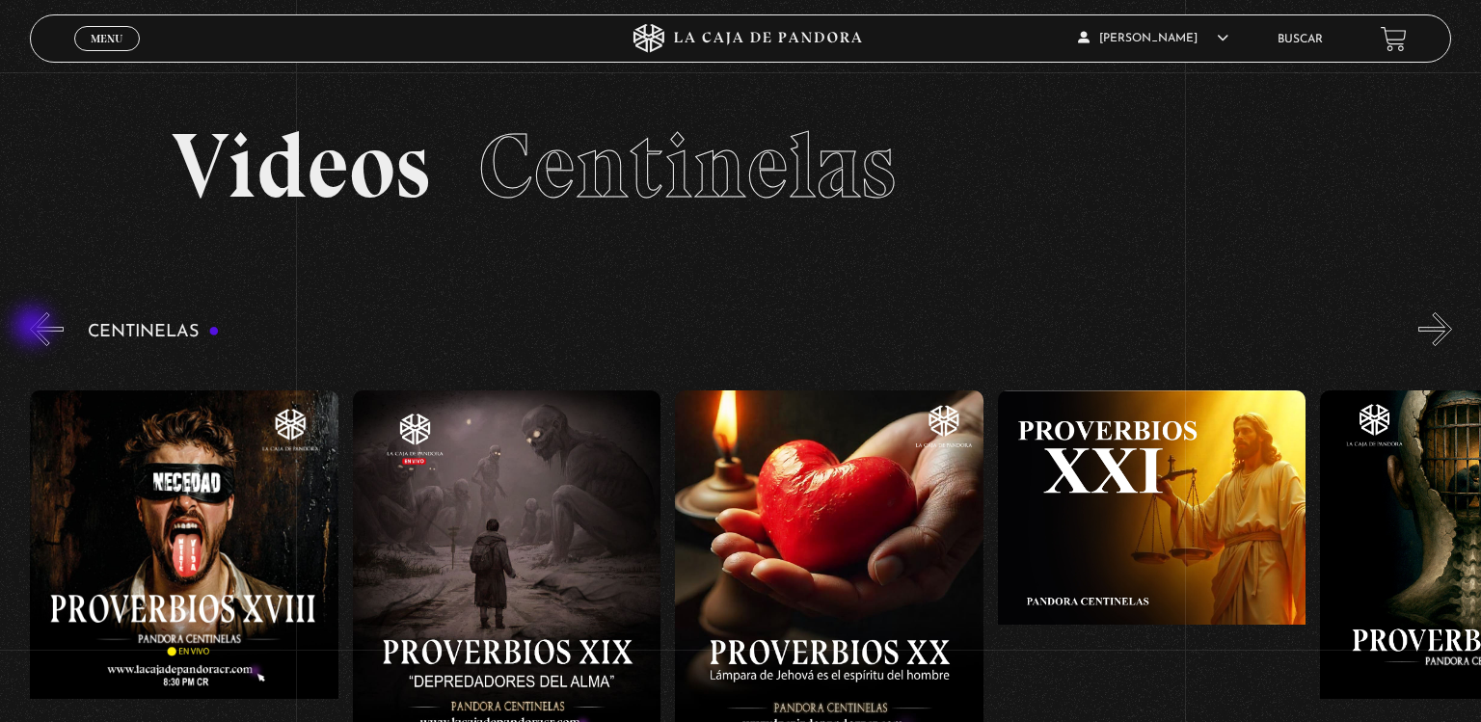
click at [35, 328] on button "«" at bounding box center [47, 329] width 34 height 34
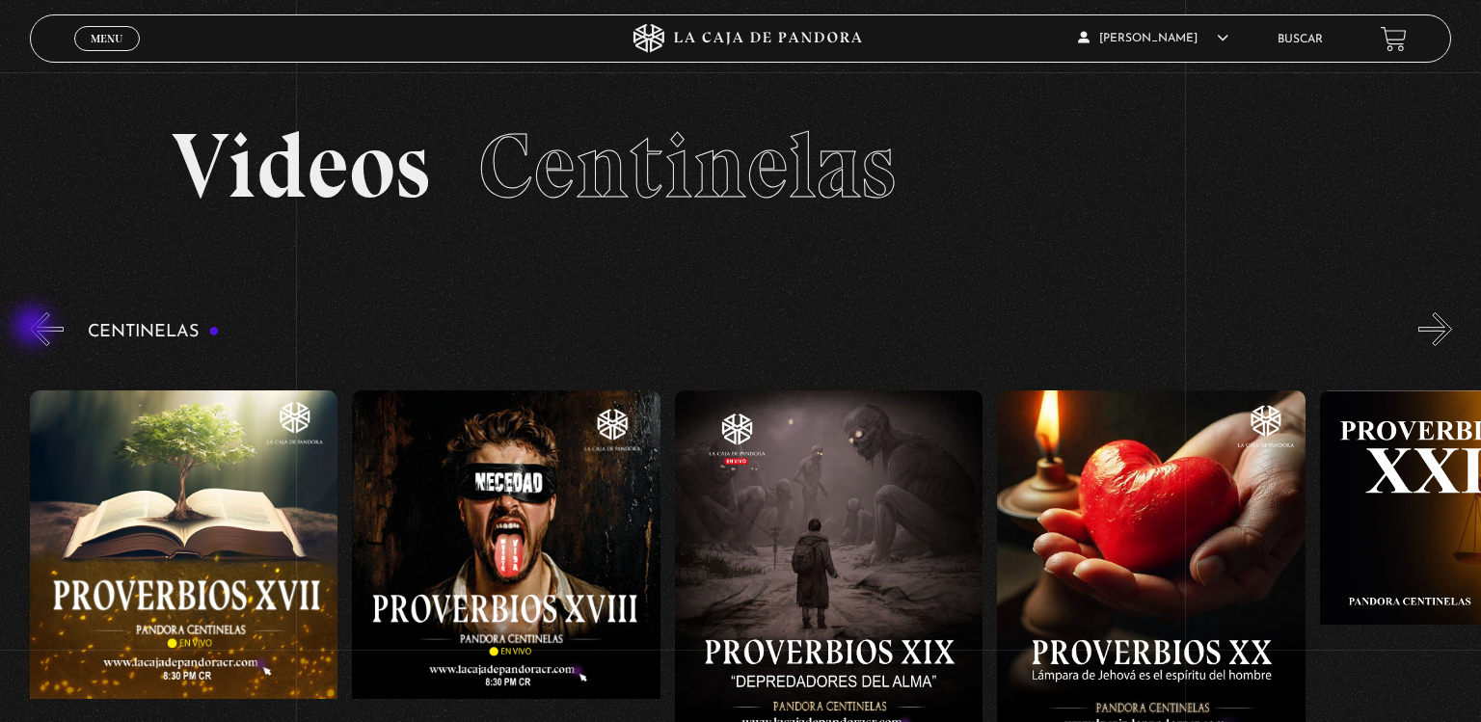
click at [35, 328] on button "«" at bounding box center [47, 329] width 34 height 34
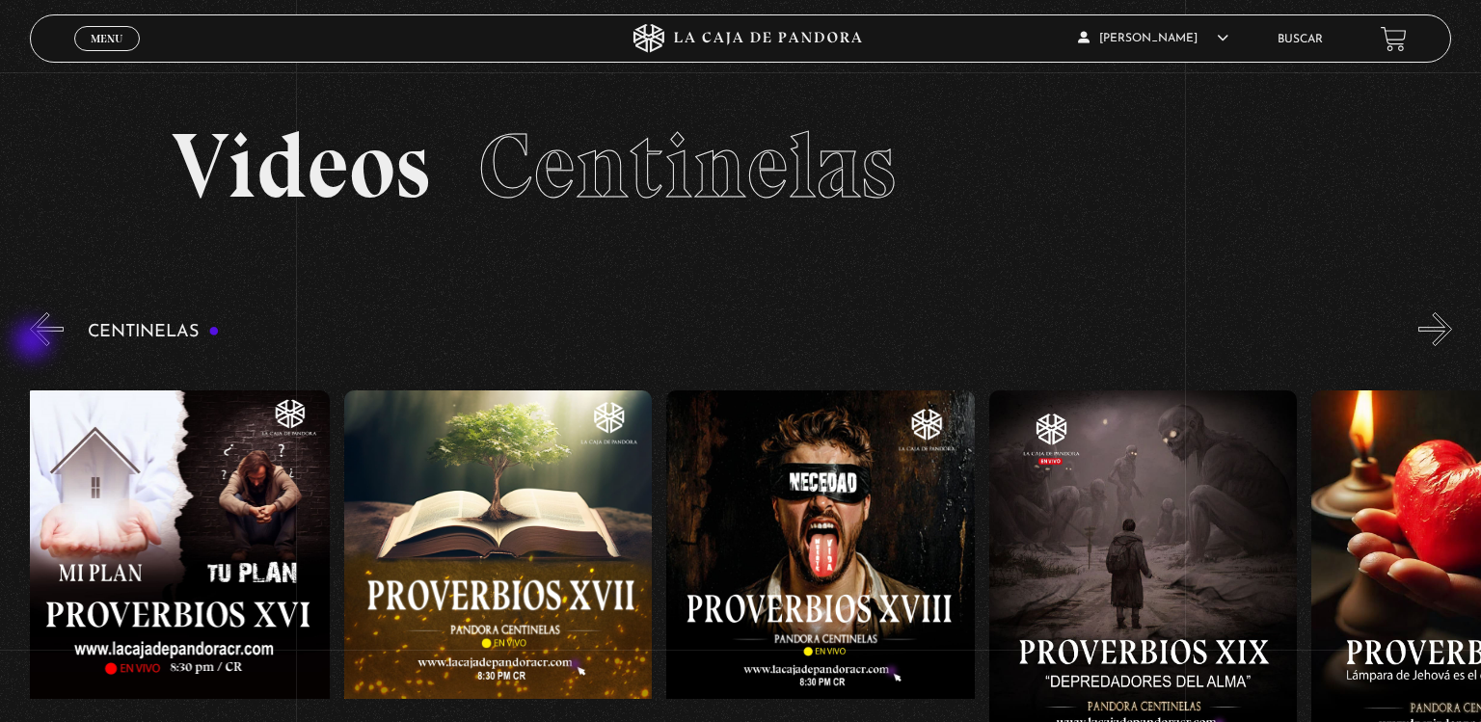
scroll to position [0, 5804]
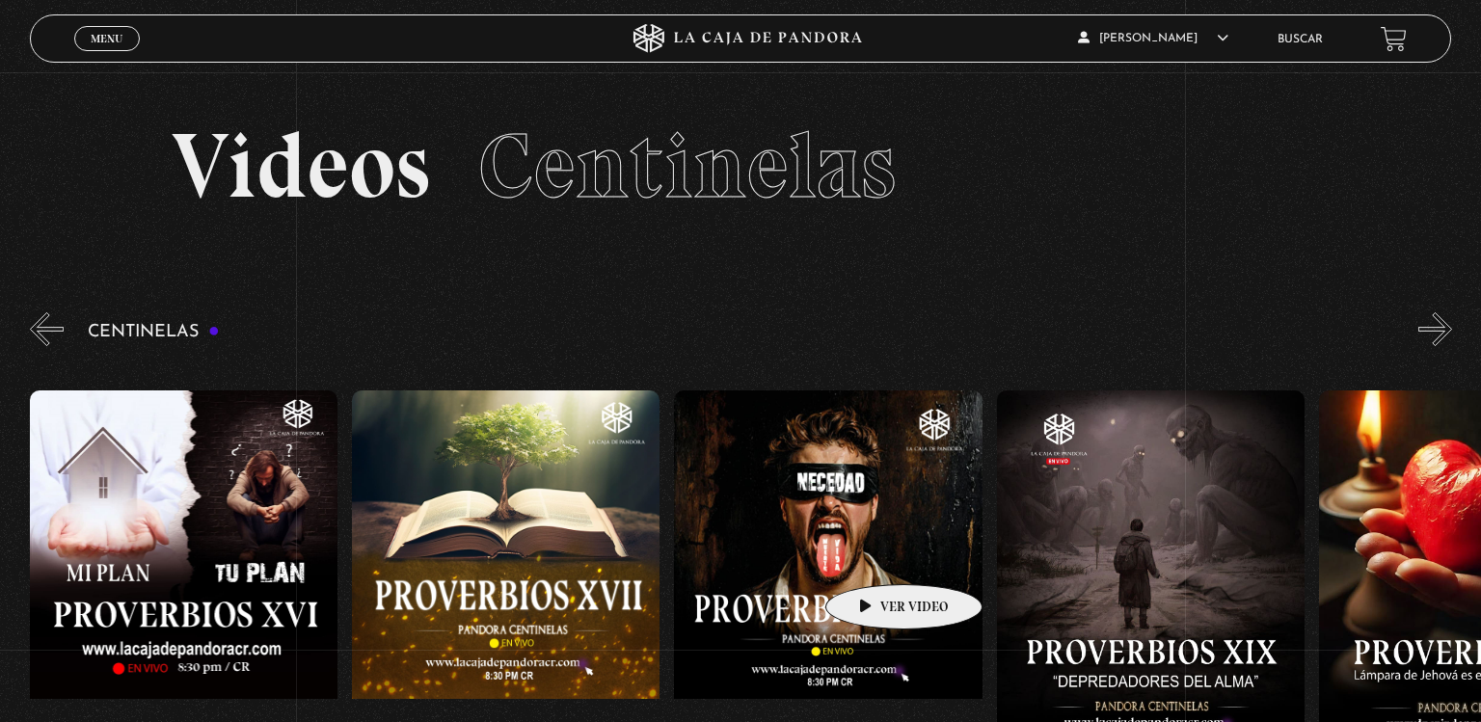
click at [873, 555] on figure at bounding box center [828, 563] width 308 height 347
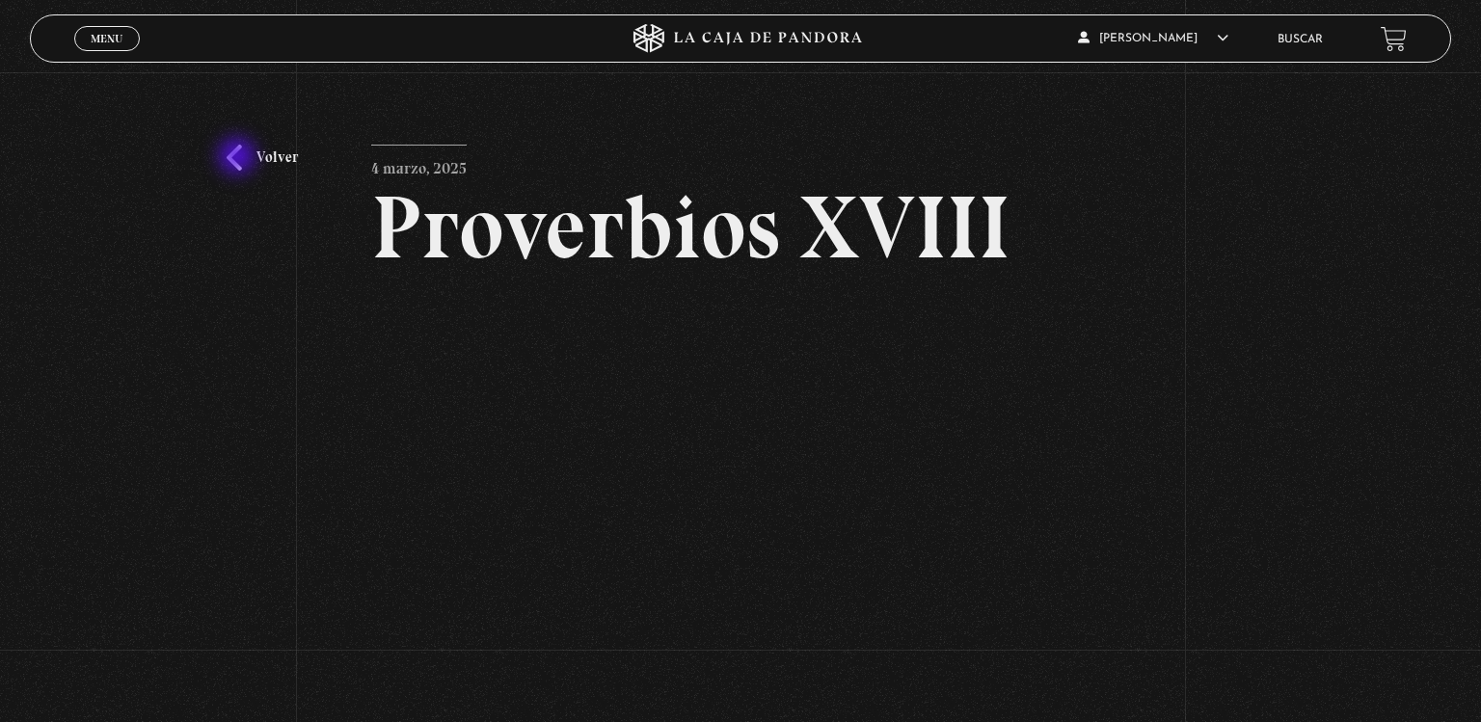
click at [239, 158] on link "Volver" at bounding box center [262, 158] width 71 height 26
